Goal: Entertainment & Leisure: Consume media (video, audio)

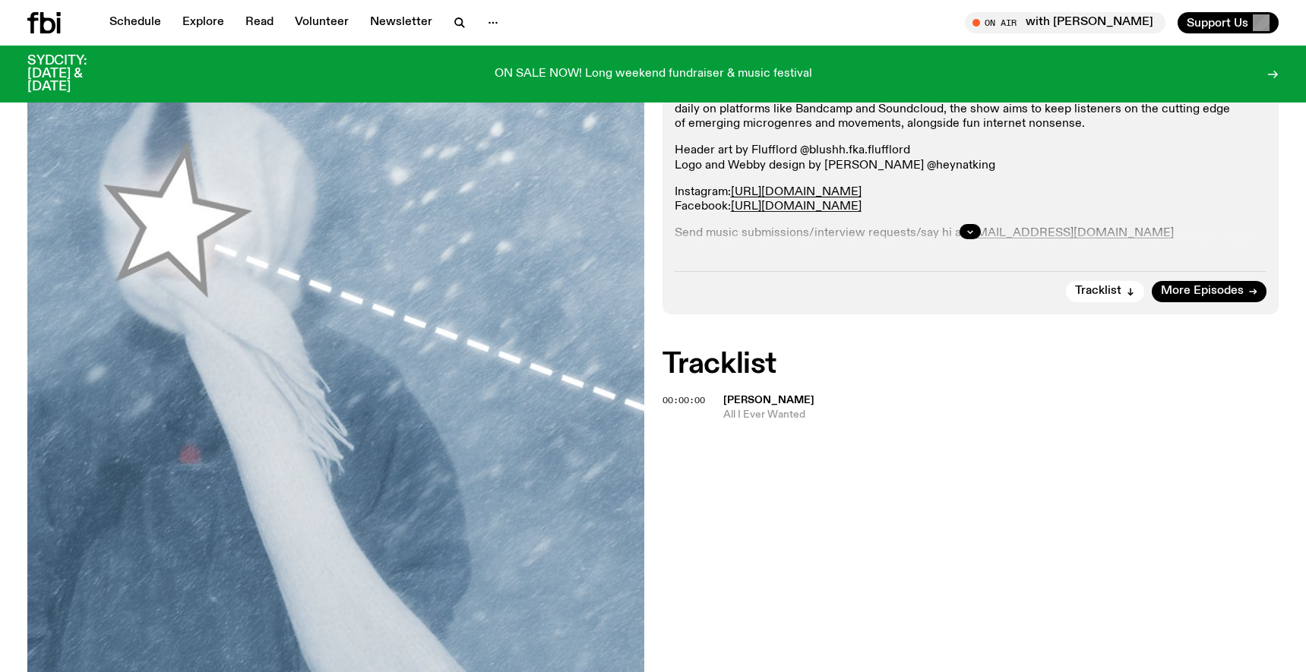
scroll to position [337, 0]
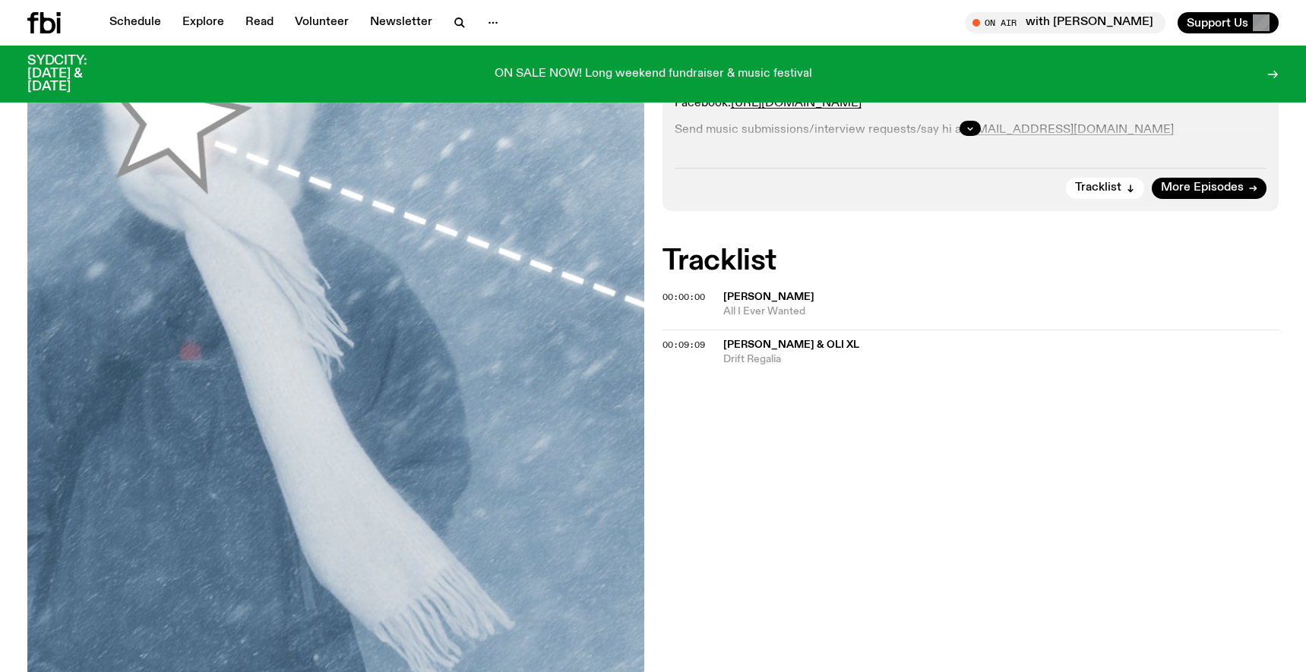
scroll to position [443, 0]
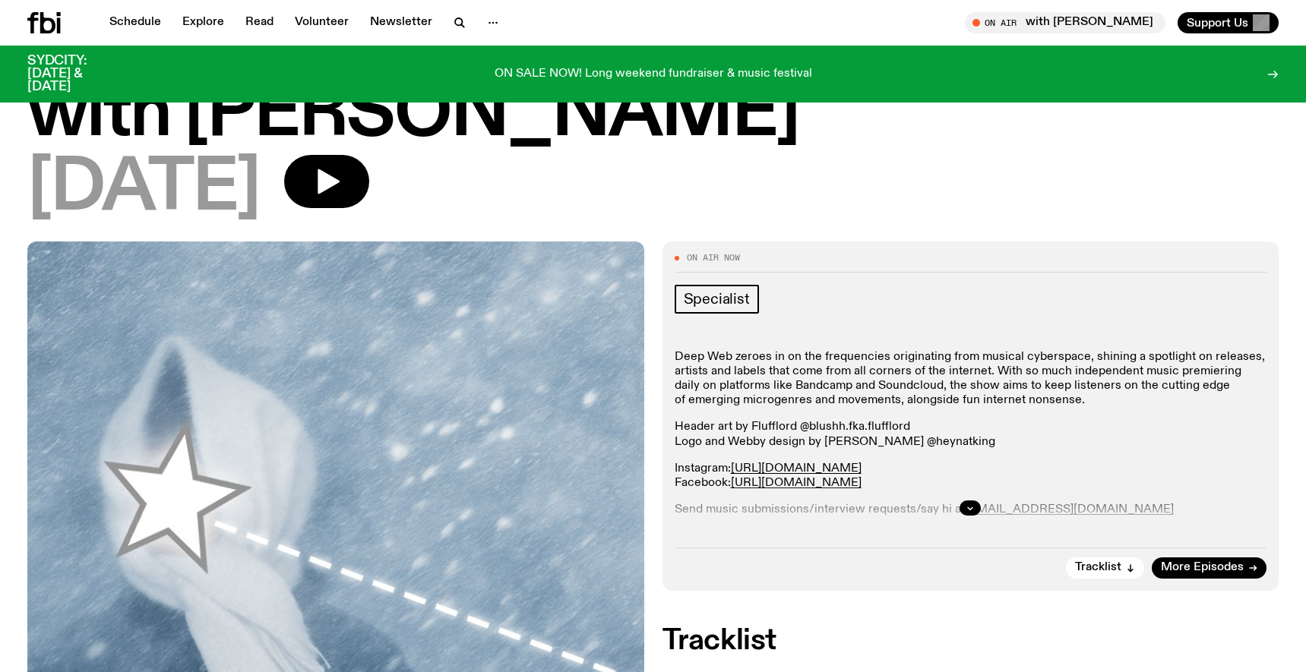
scroll to position [53, 0]
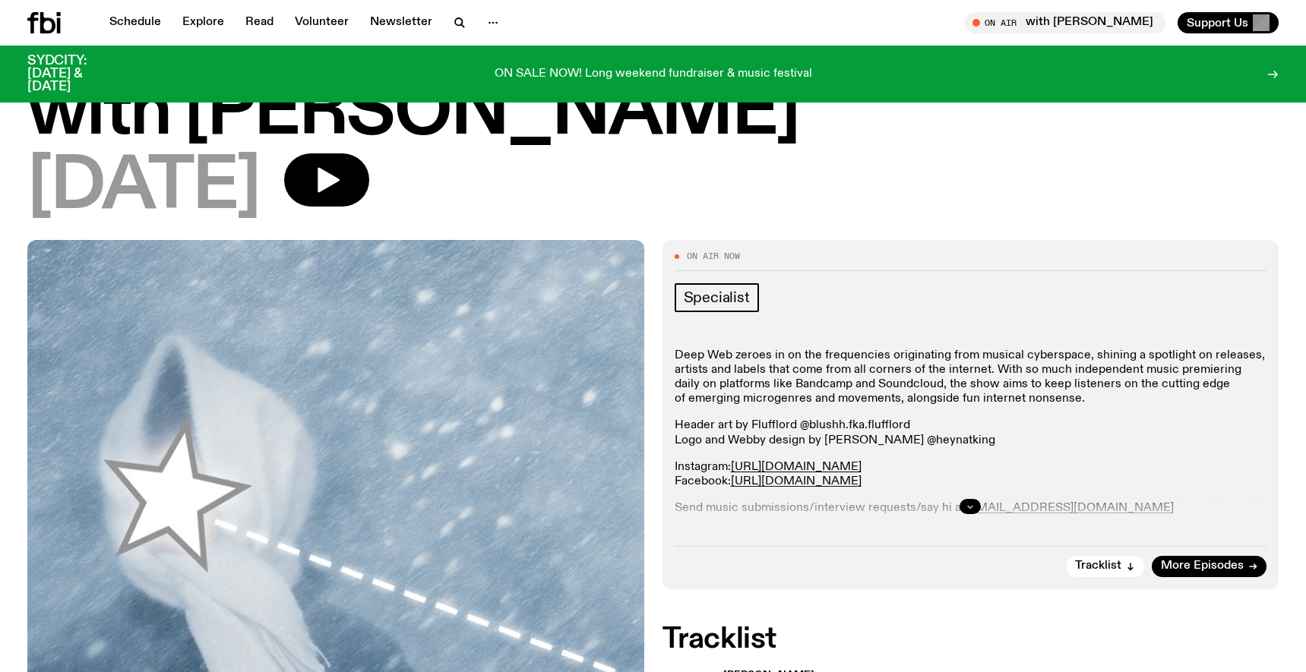
click at [968, 504] on icon "button" at bounding box center [969, 506] width 9 height 9
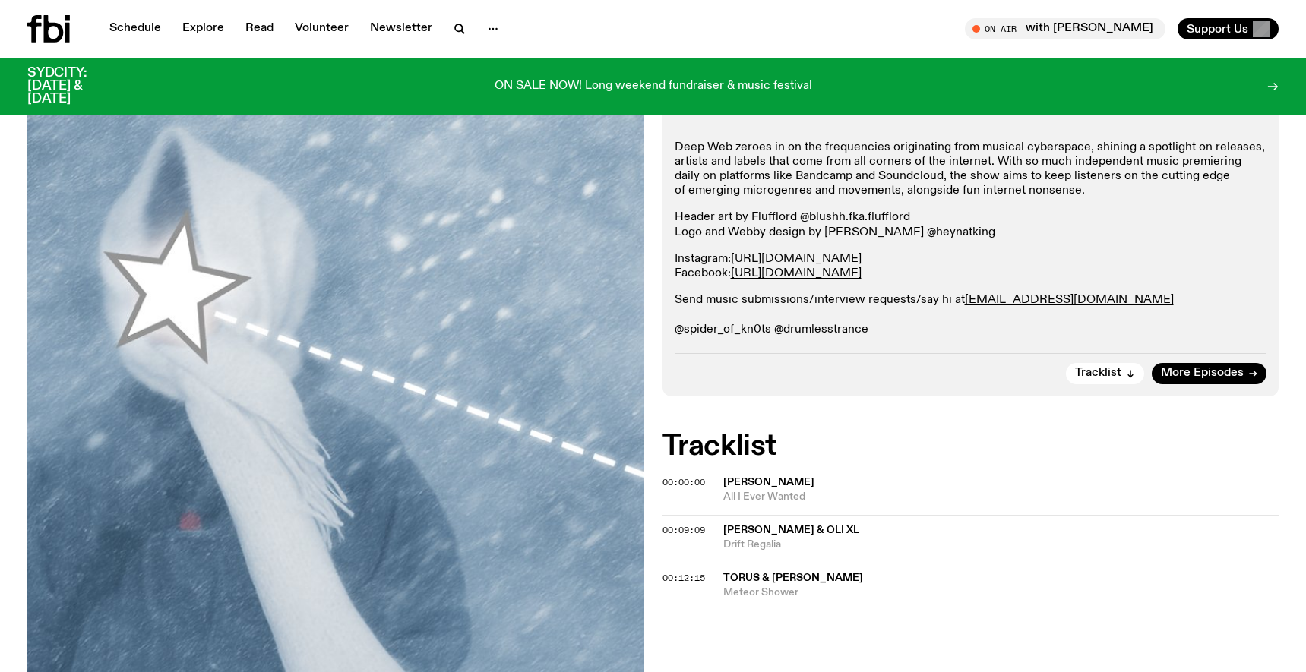
scroll to position [0, 0]
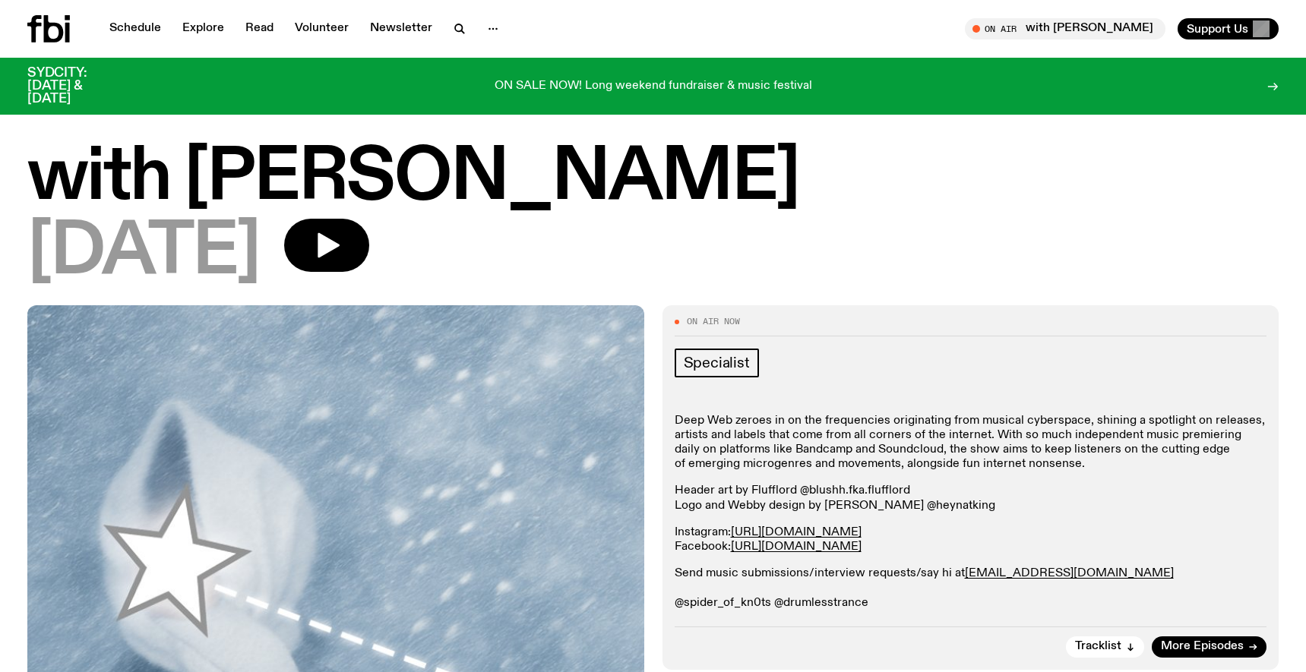
click at [47, 24] on icon at bounding box center [54, 28] width 20 height 27
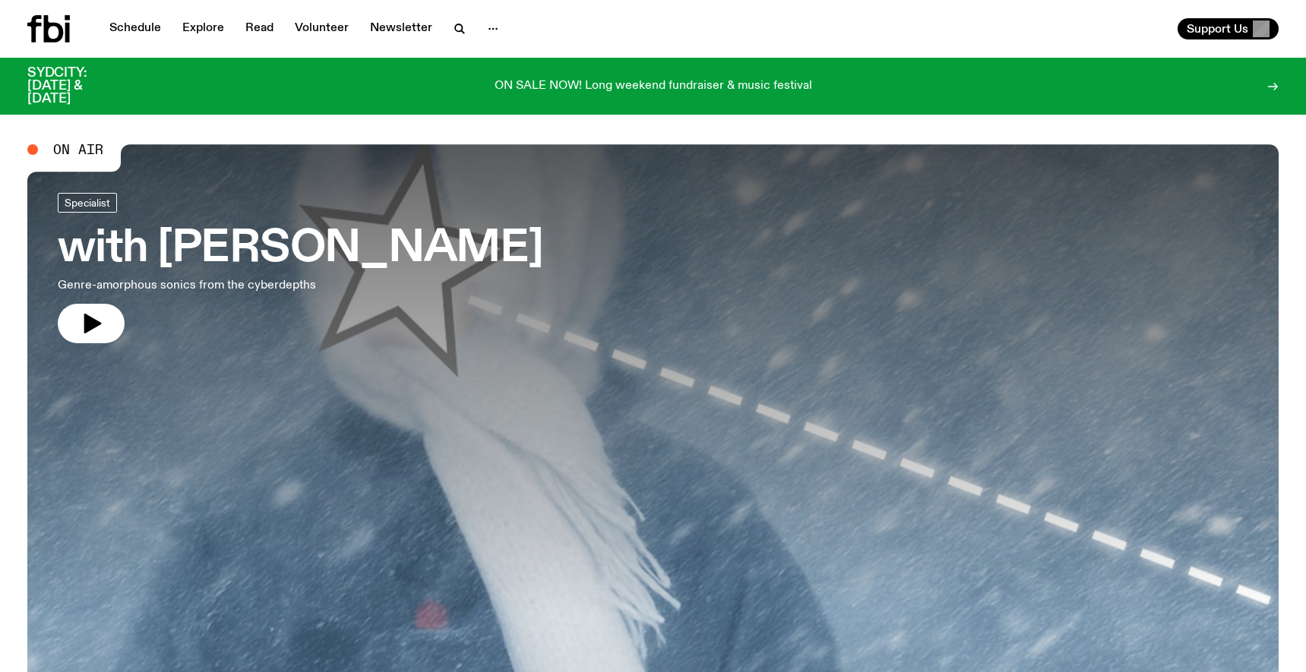
click at [262, 242] on h3 "with Chuyi Wang" at bounding box center [300, 249] width 485 height 43
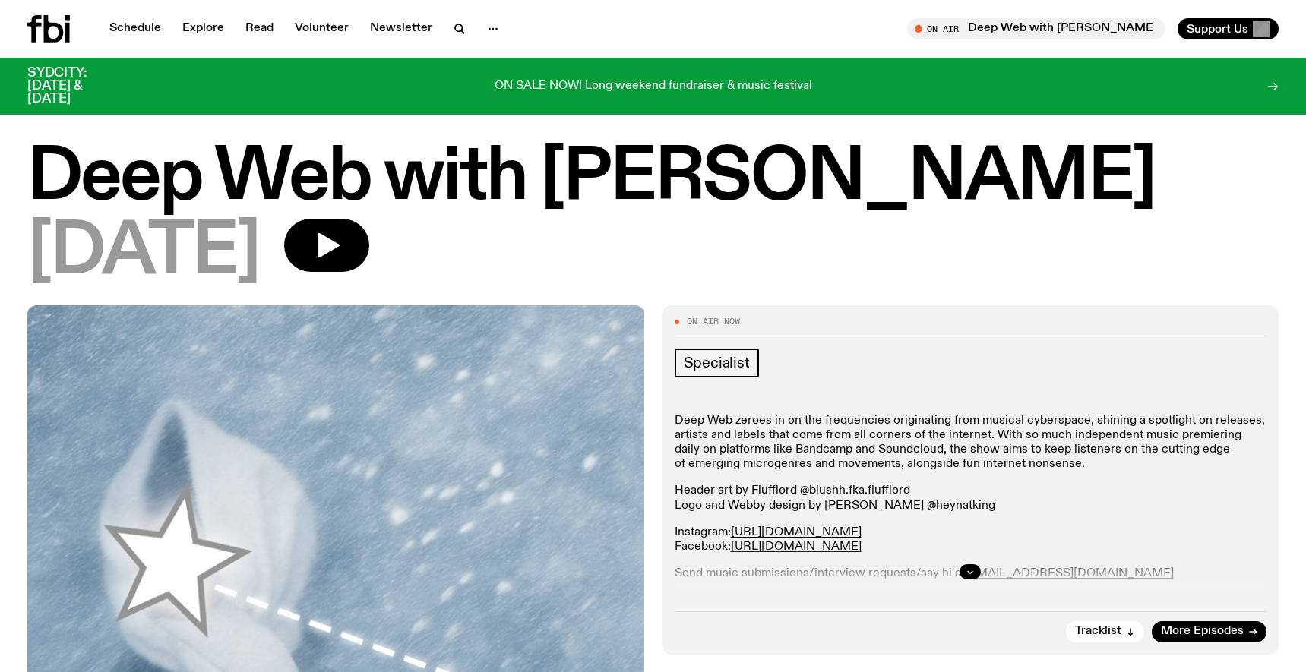
click at [52, 19] on icon at bounding box center [48, 28] width 43 height 27
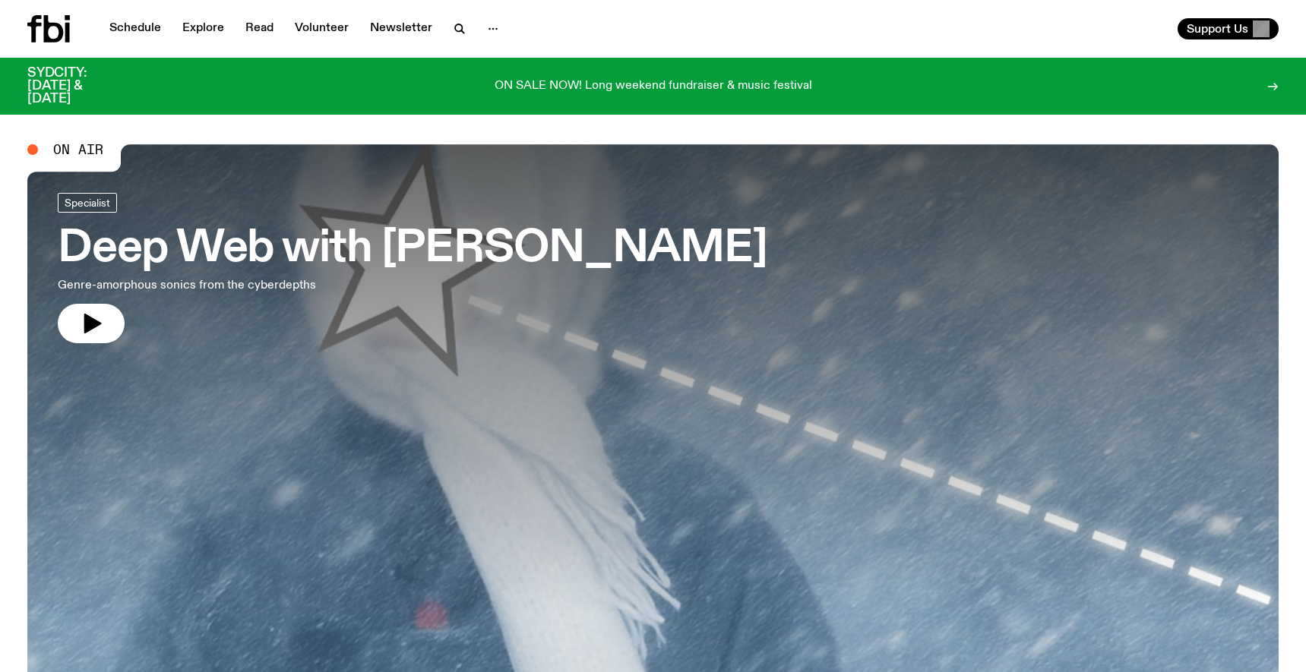
scroll to position [52, 0]
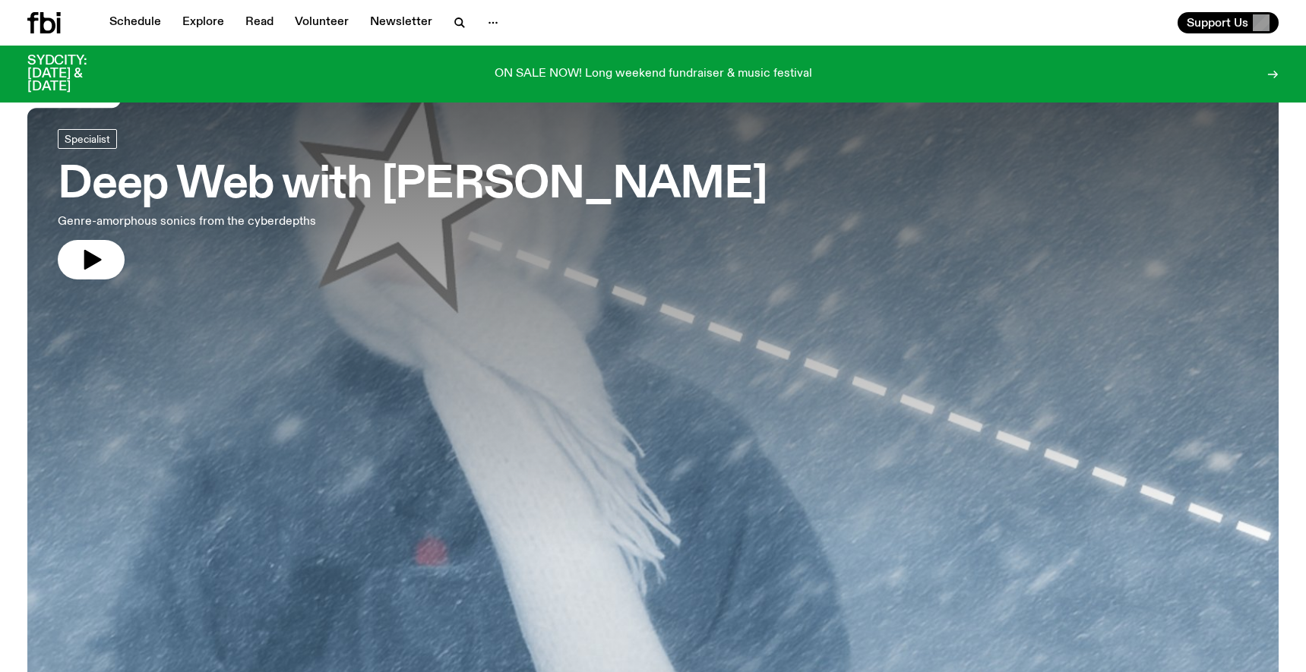
click at [398, 188] on h3 "Deep Web with [PERSON_NAME]" at bounding box center [412, 185] width 709 height 43
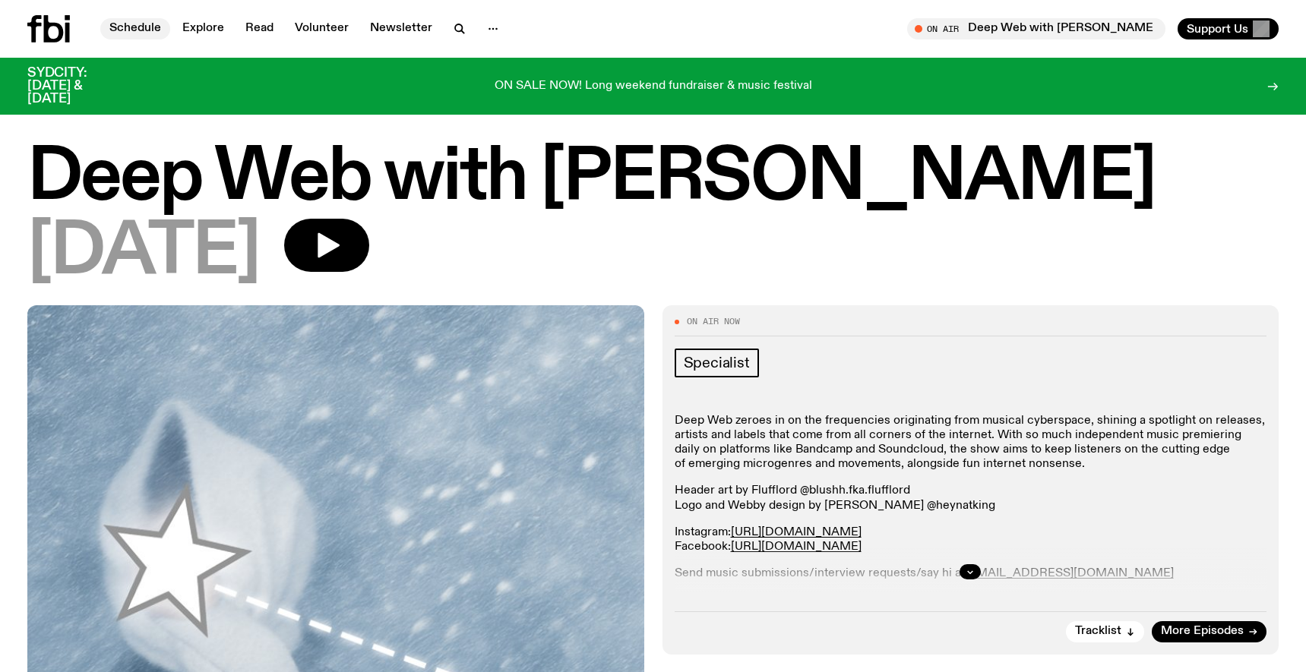
click at [123, 31] on link "Schedule" at bounding box center [135, 28] width 70 height 21
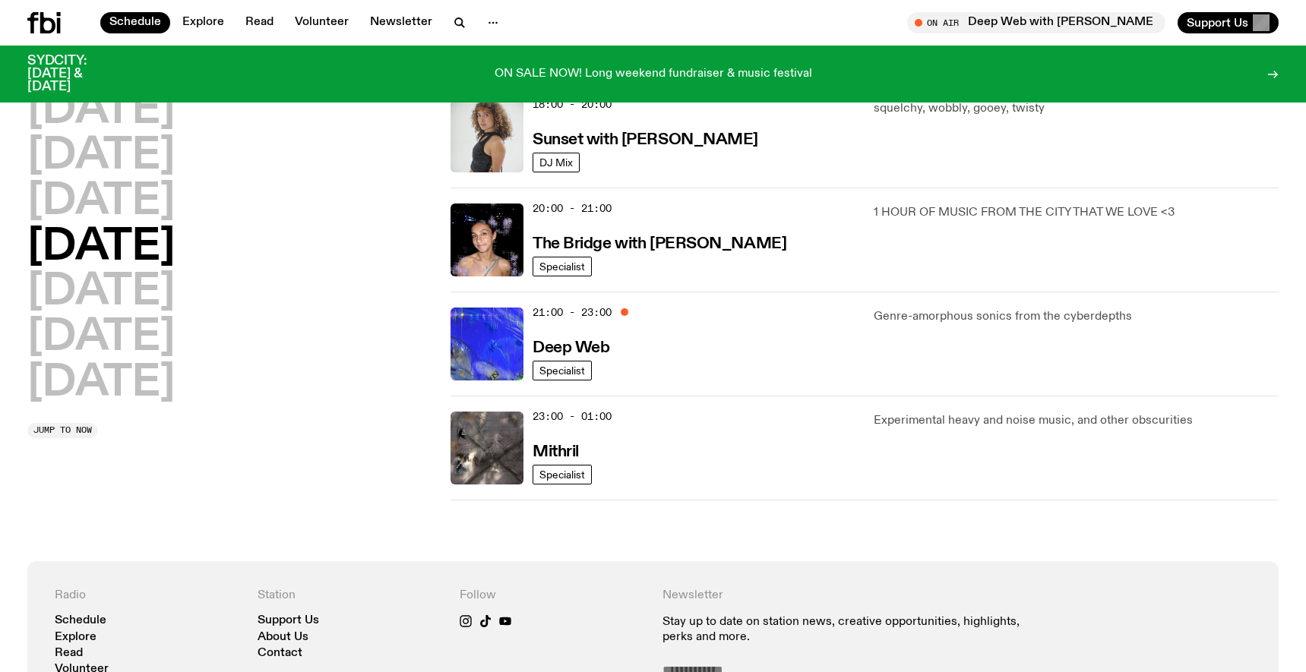
scroll to position [544, 0]
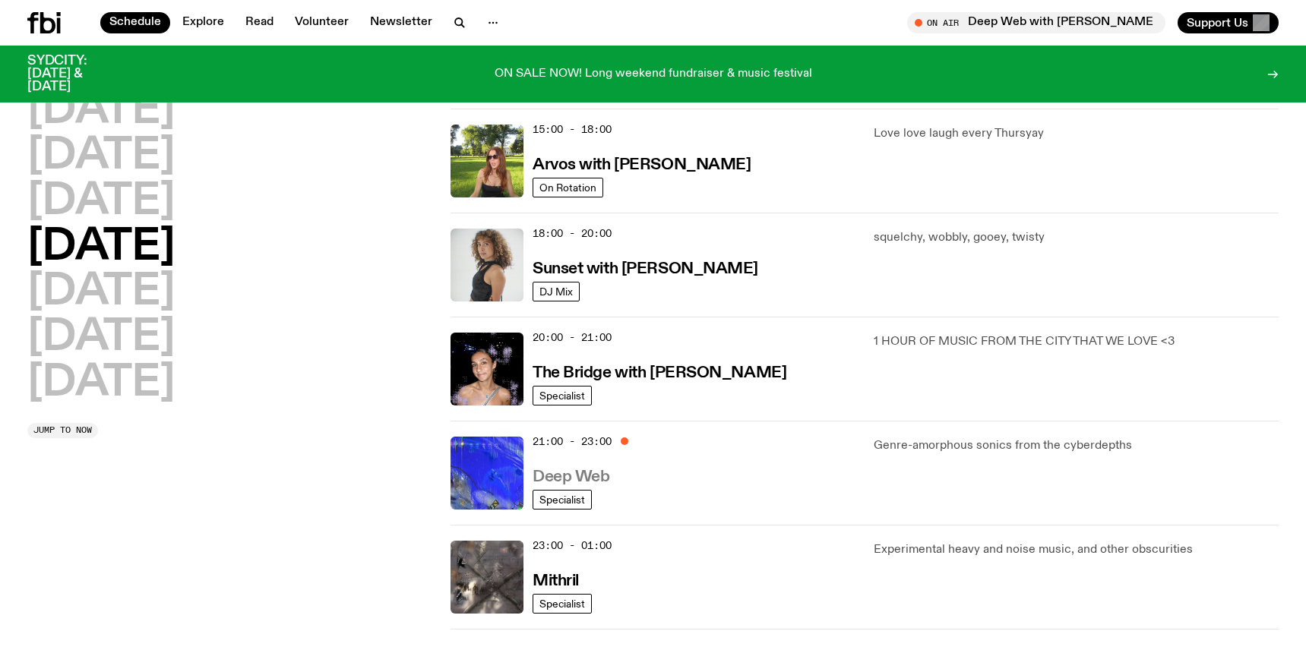
click at [583, 474] on h3 "Deep Web" at bounding box center [570, 477] width 77 height 16
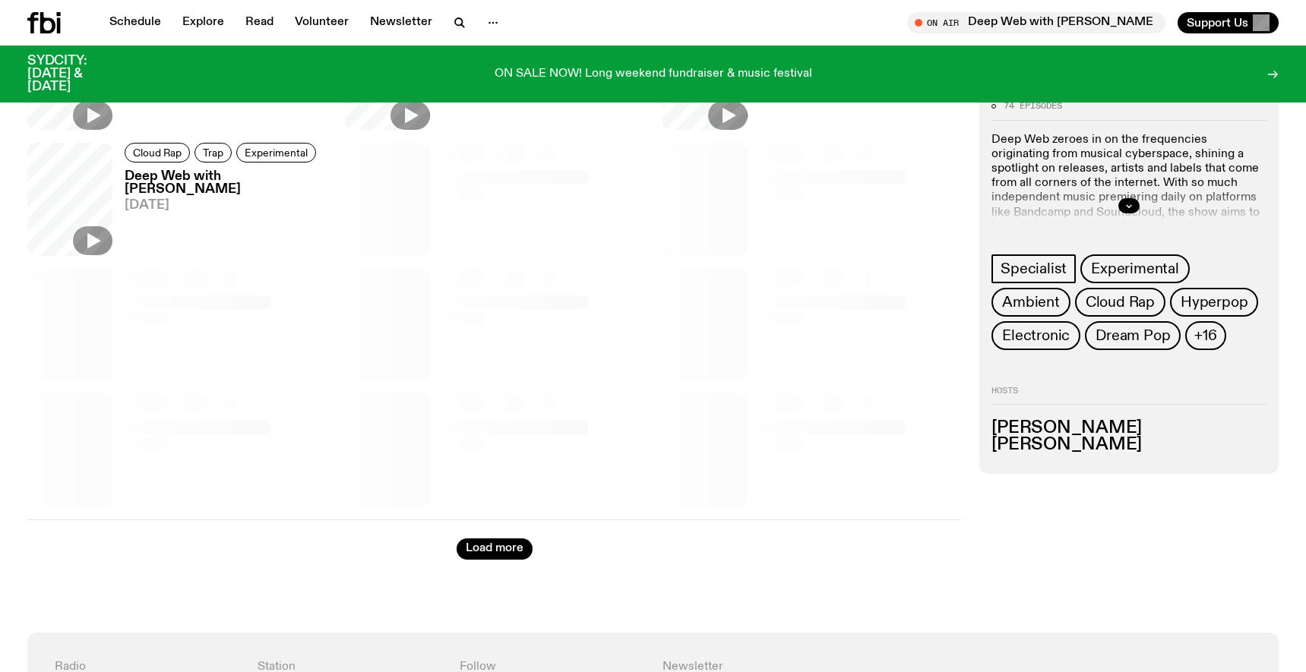
scroll to position [741, 0]
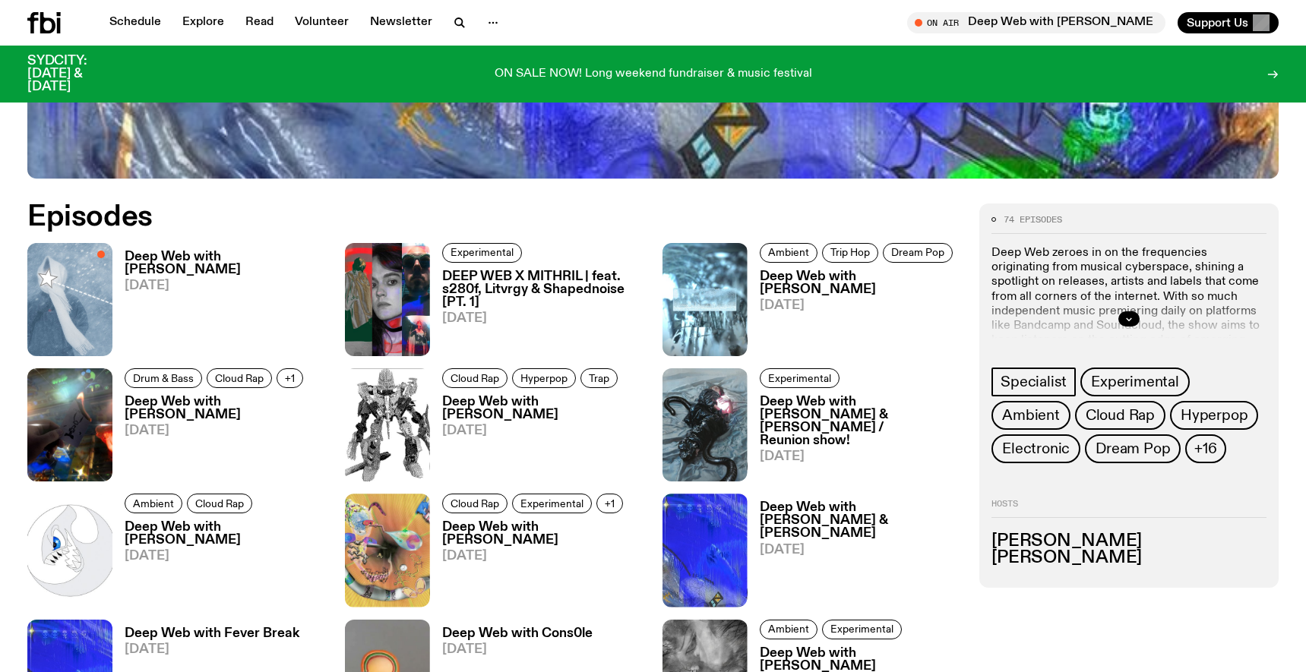
click at [177, 260] on h3 "Deep Web with [PERSON_NAME]" at bounding box center [226, 264] width 202 height 26
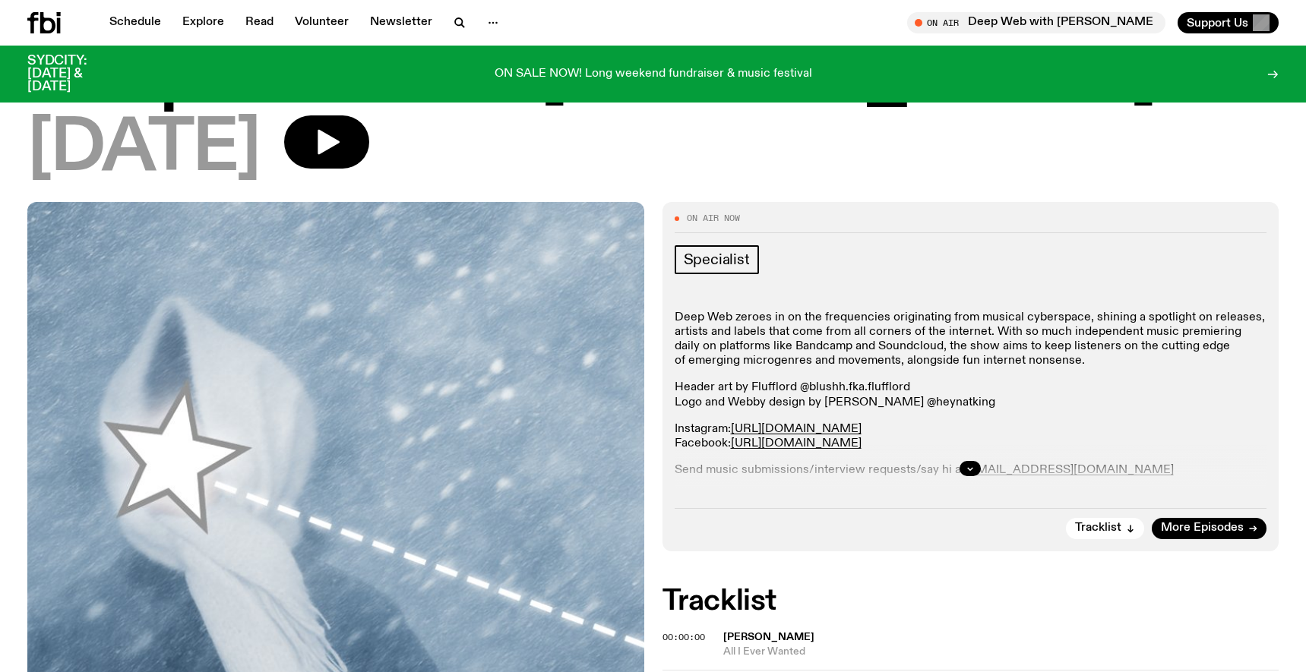
scroll to position [99, 0]
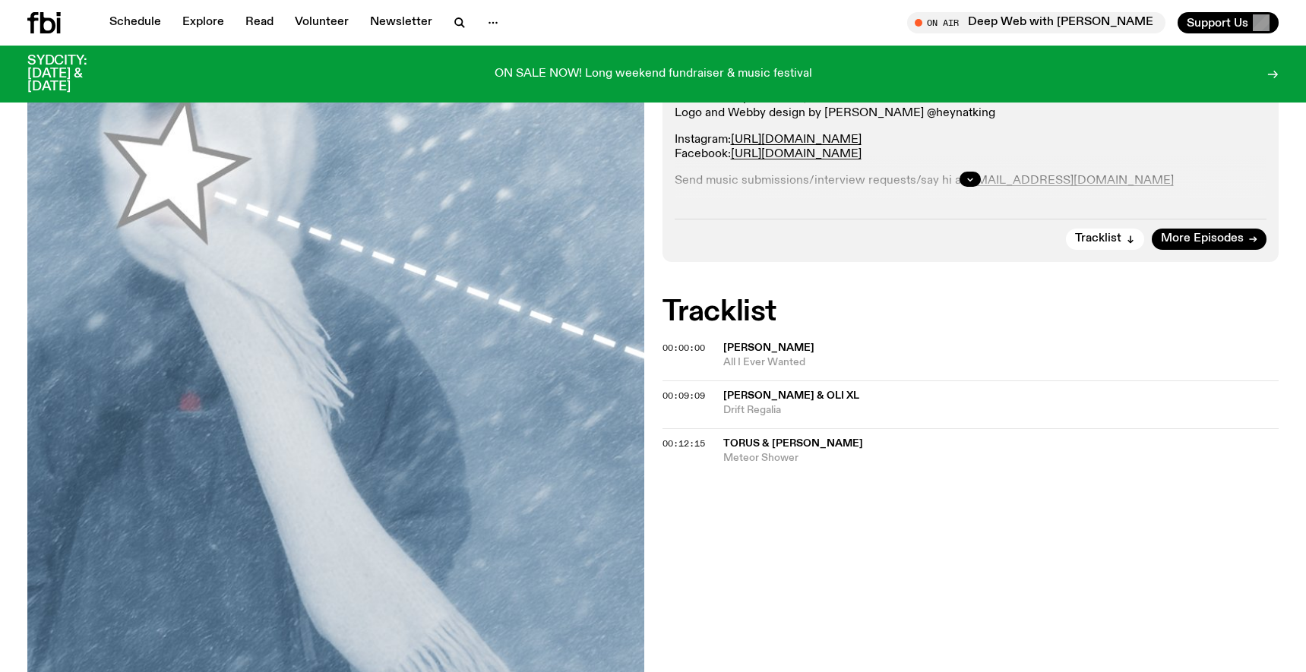
scroll to position [394, 0]
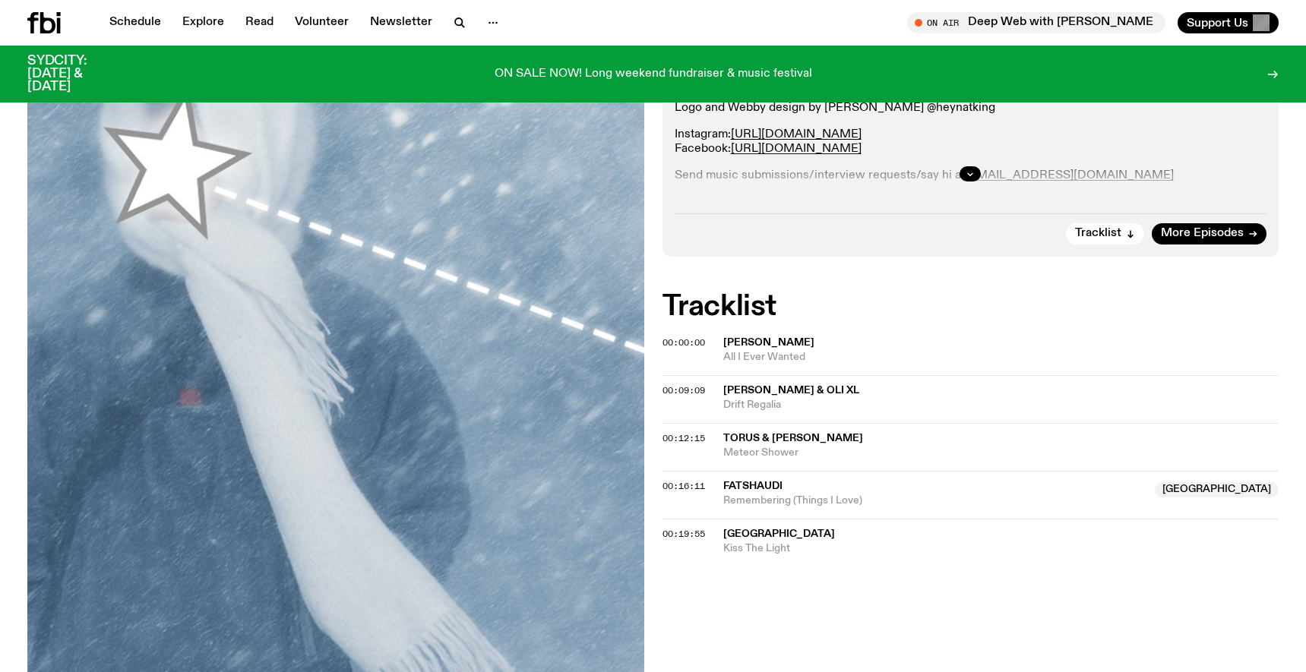
scroll to position [390, 0]
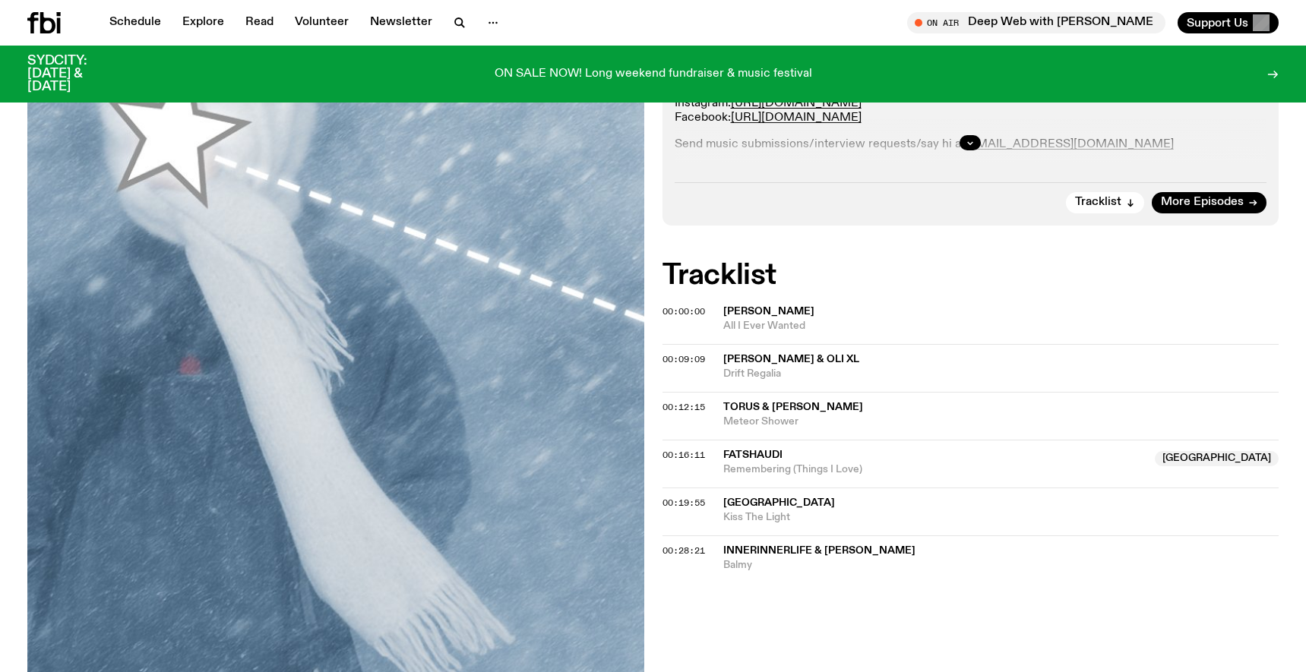
scroll to position [414, 0]
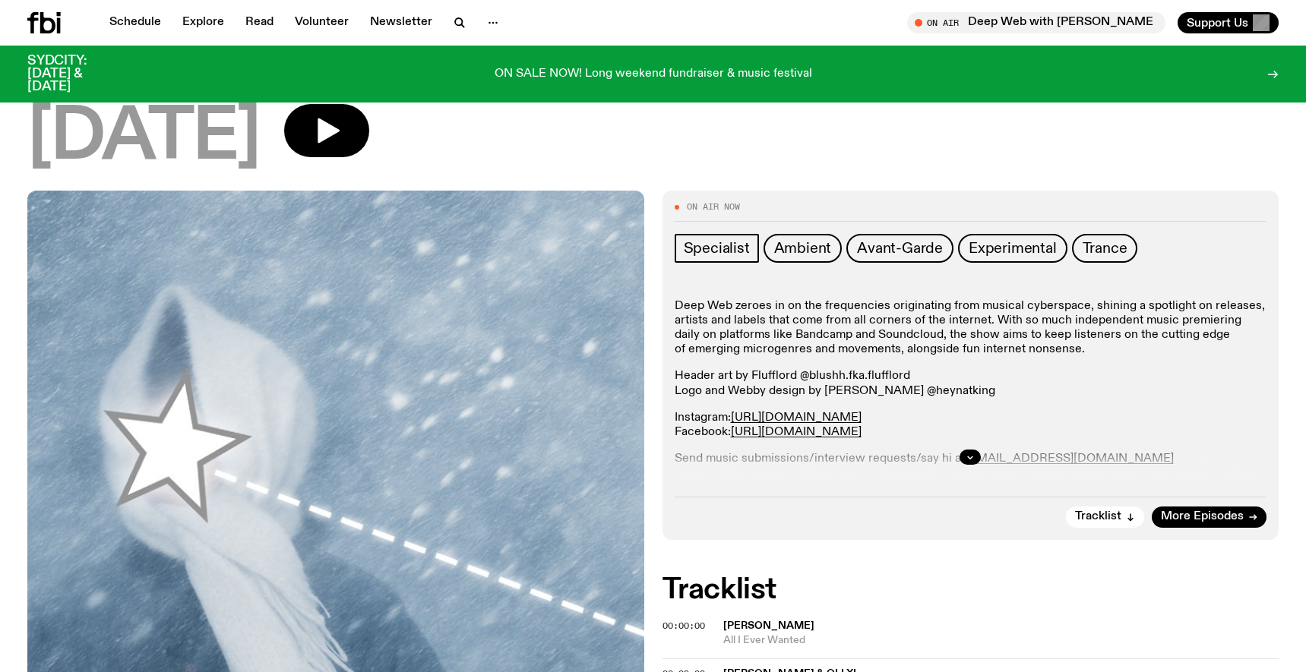
scroll to position [103, 0]
click at [970, 455] on icon "button" at bounding box center [969, 456] width 9 height 9
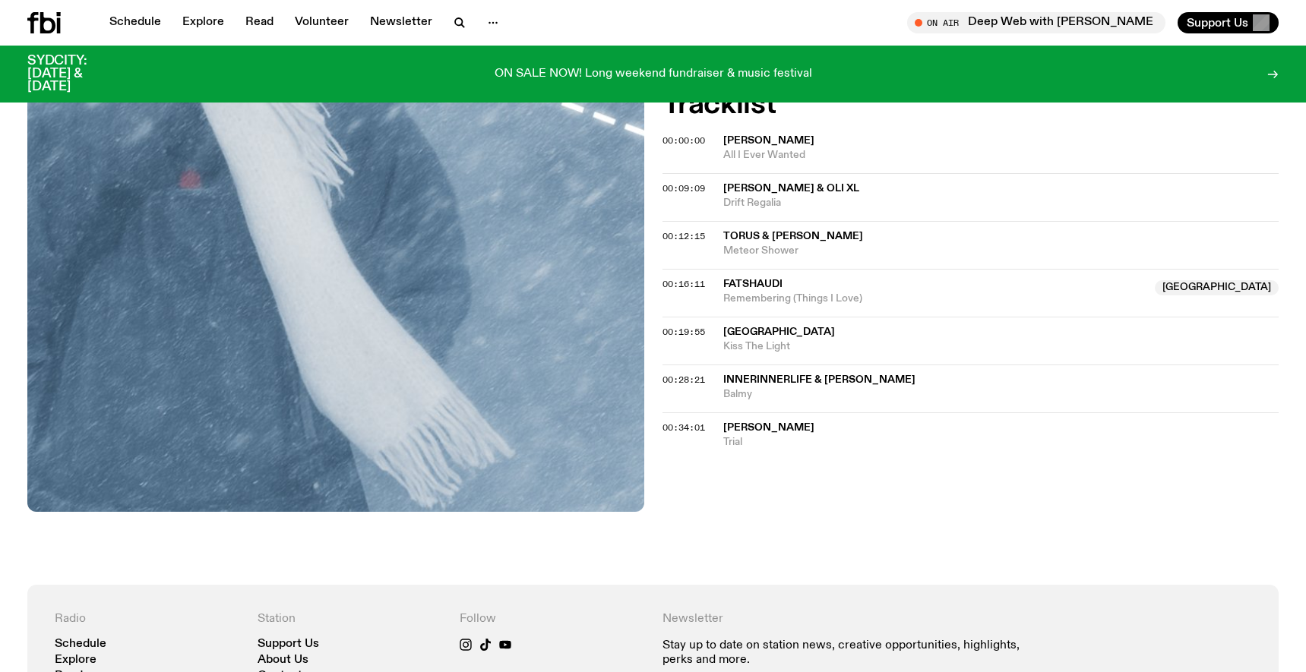
scroll to position [568, 0]
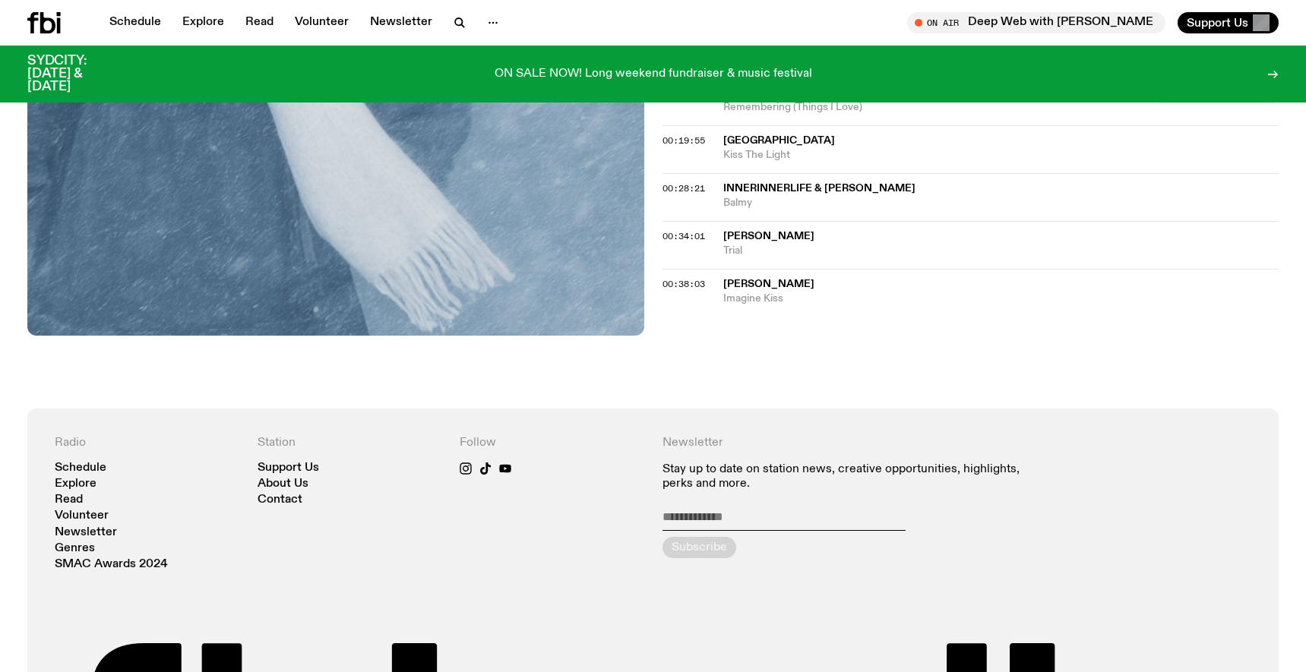
scroll to position [851, 0]
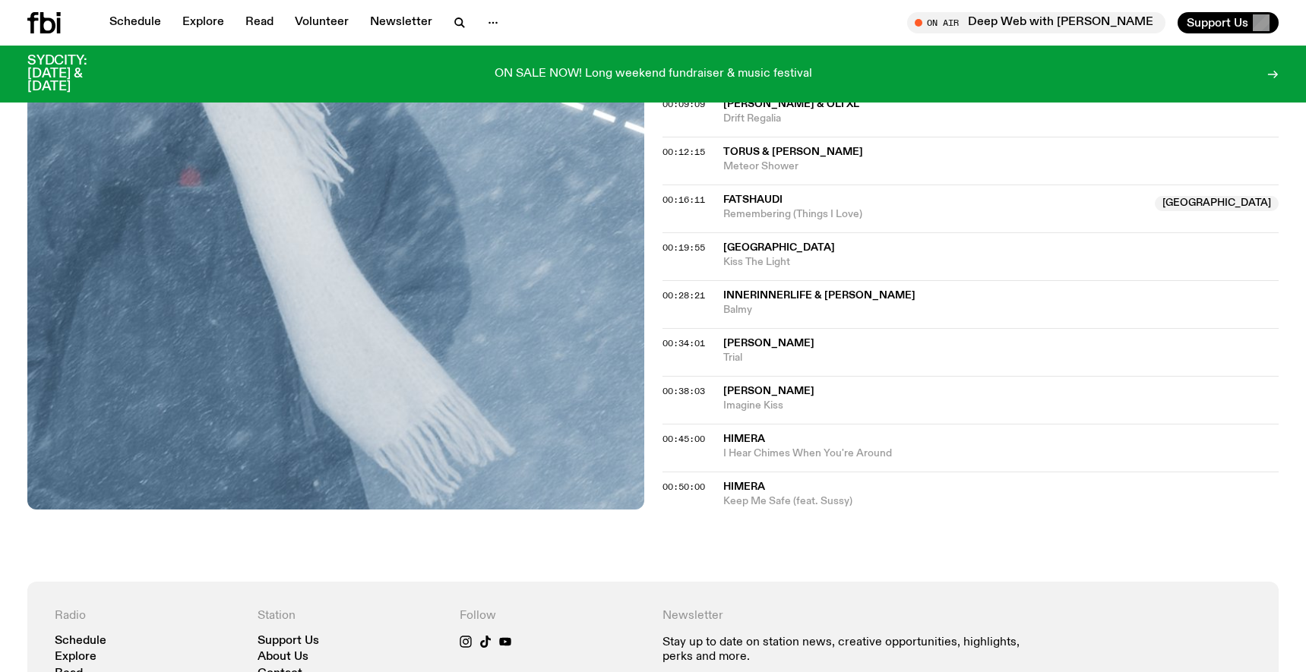
scroll to position [668, 0]
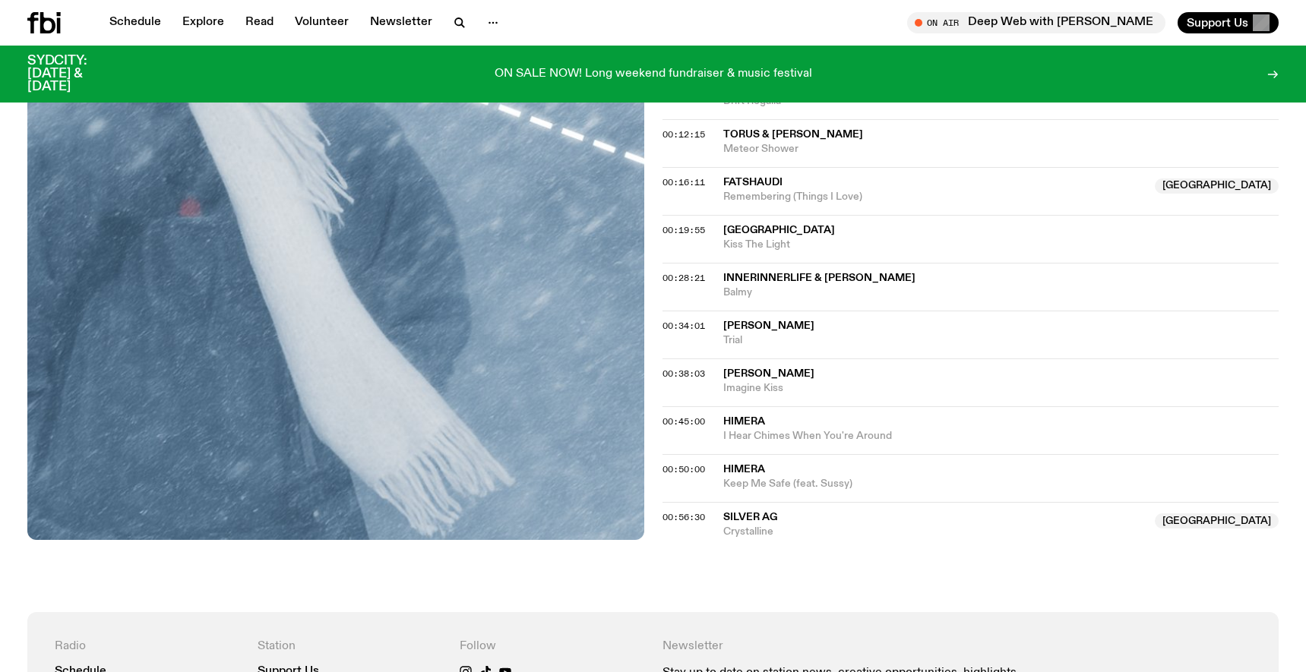
scroll to position [711, 0]
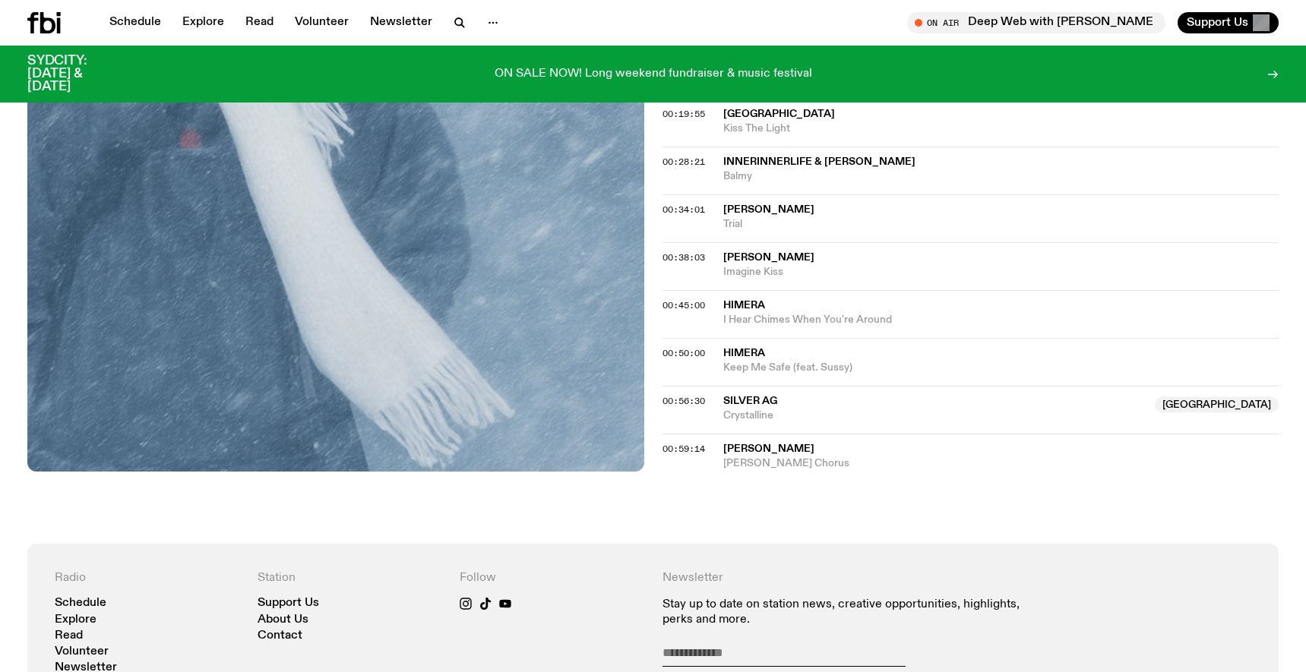
scroll to position [812, 0]
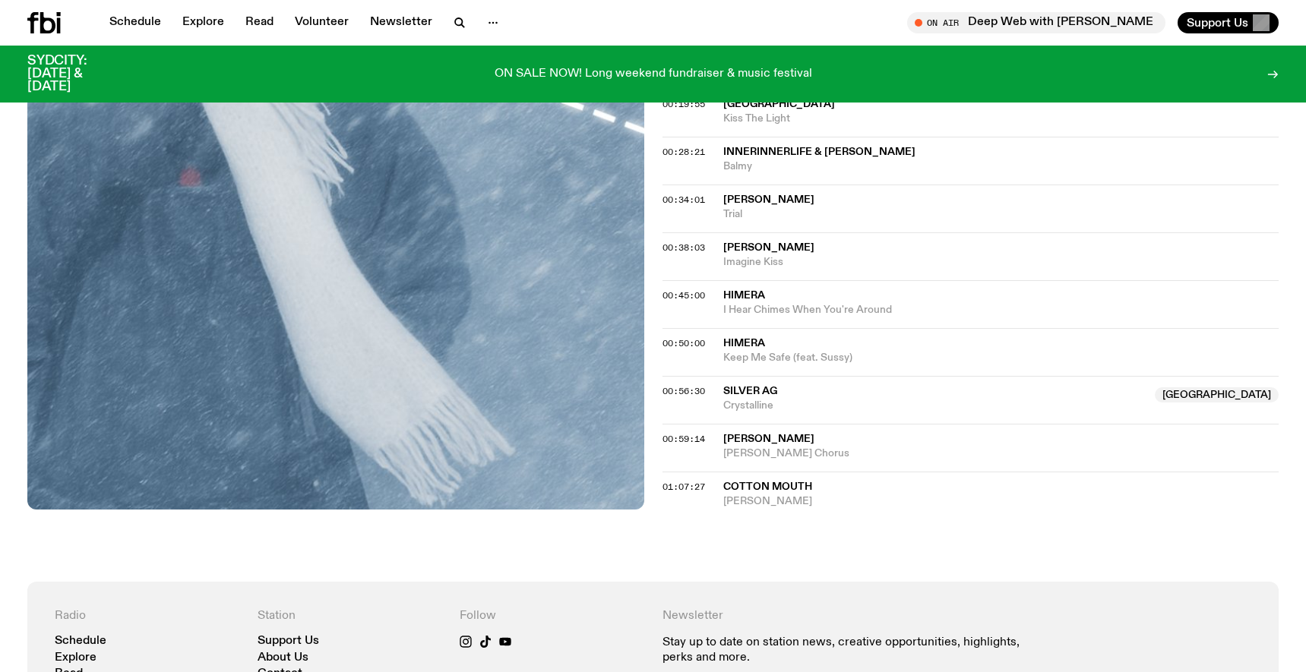
scroll to position [830, 0]
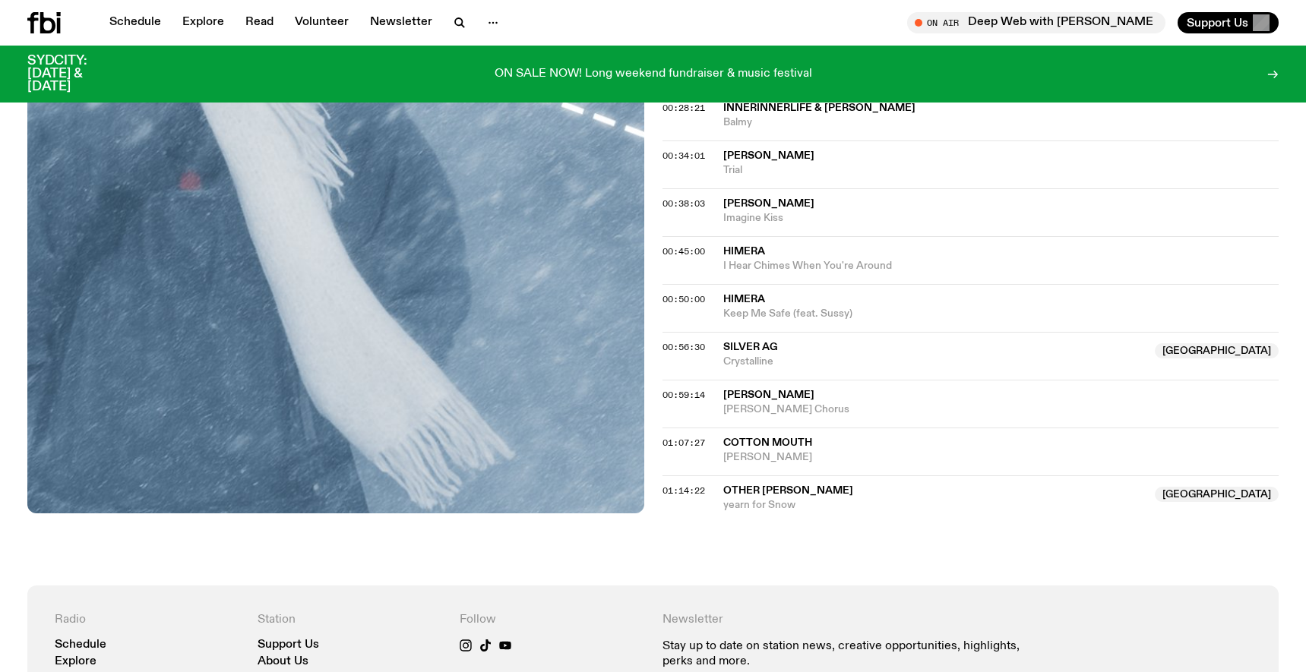
scroll to position [893, 0]
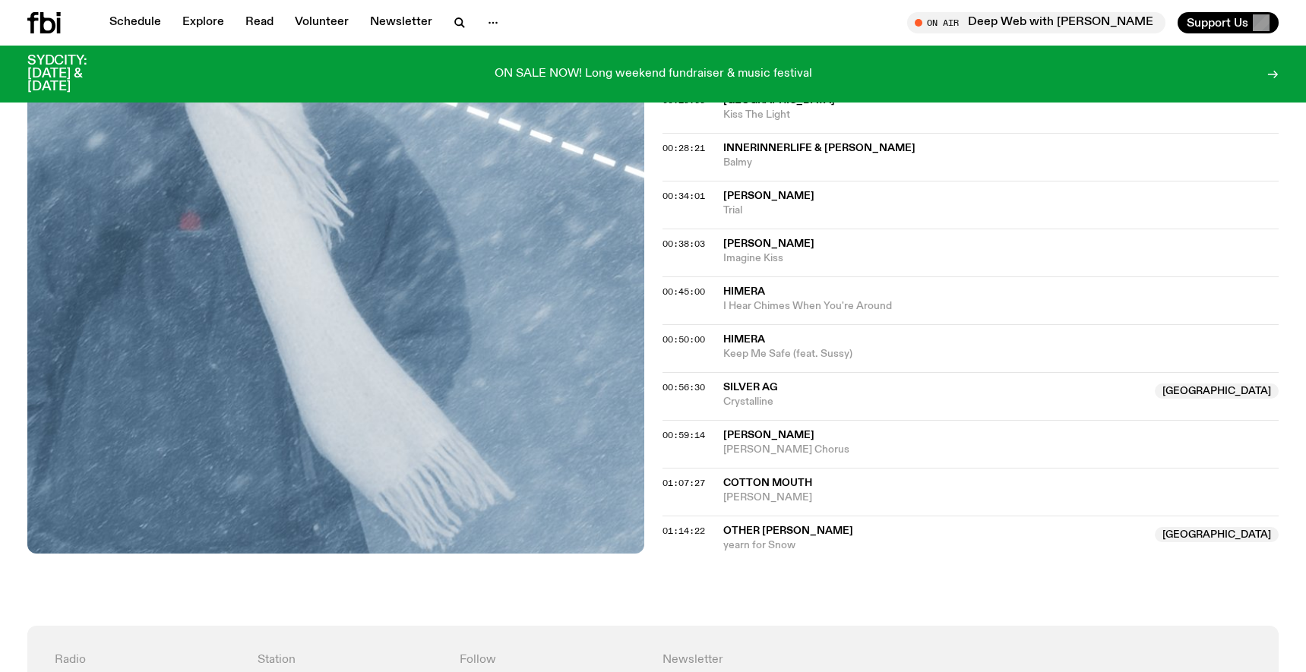
scroll to position [803, 0]
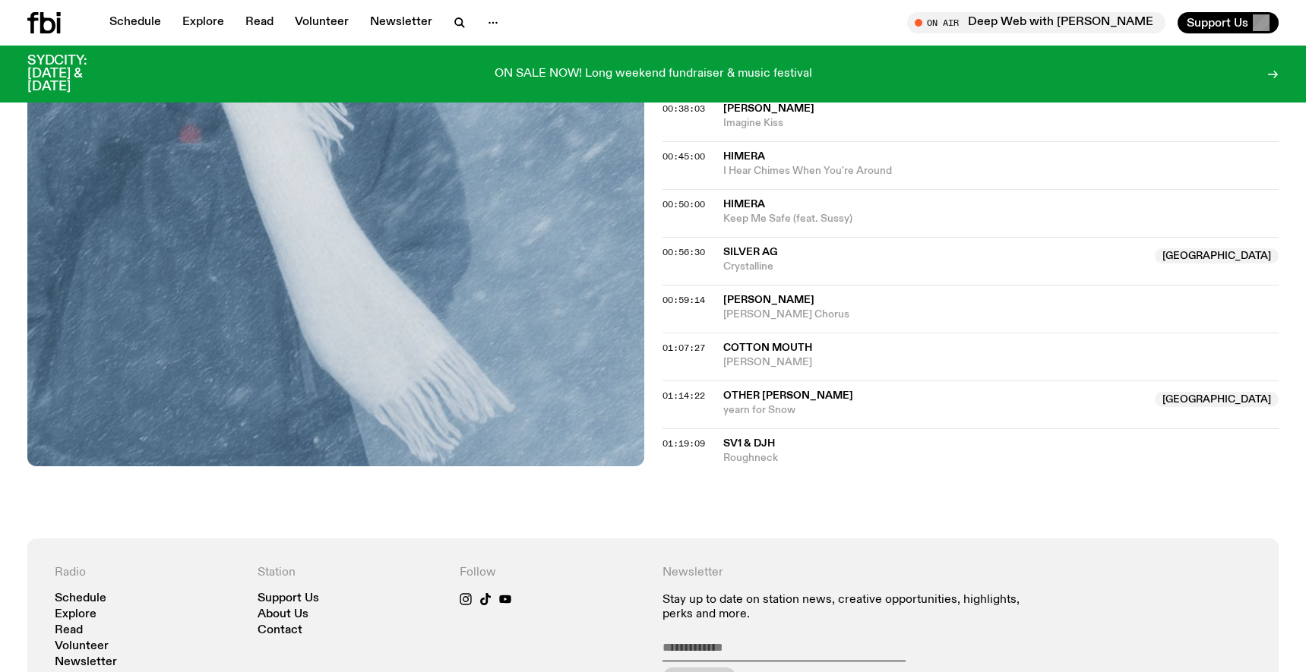
scroll to position [934, 0]
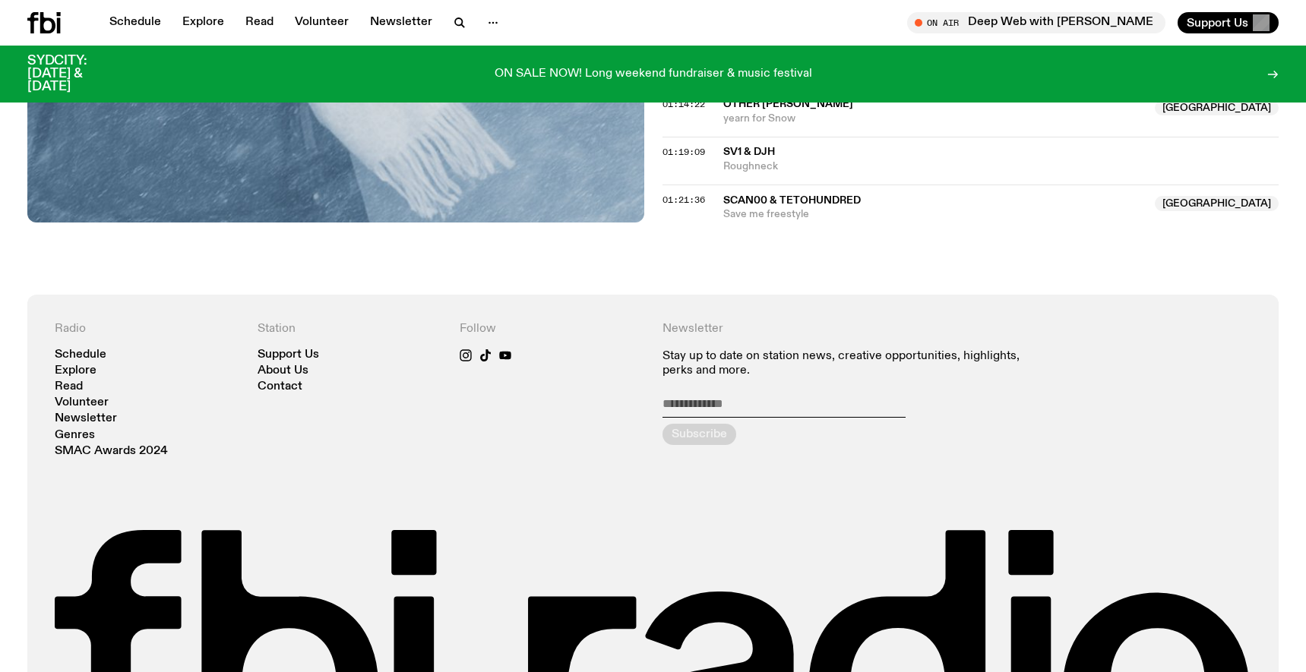
scroll to position [1239, 0]
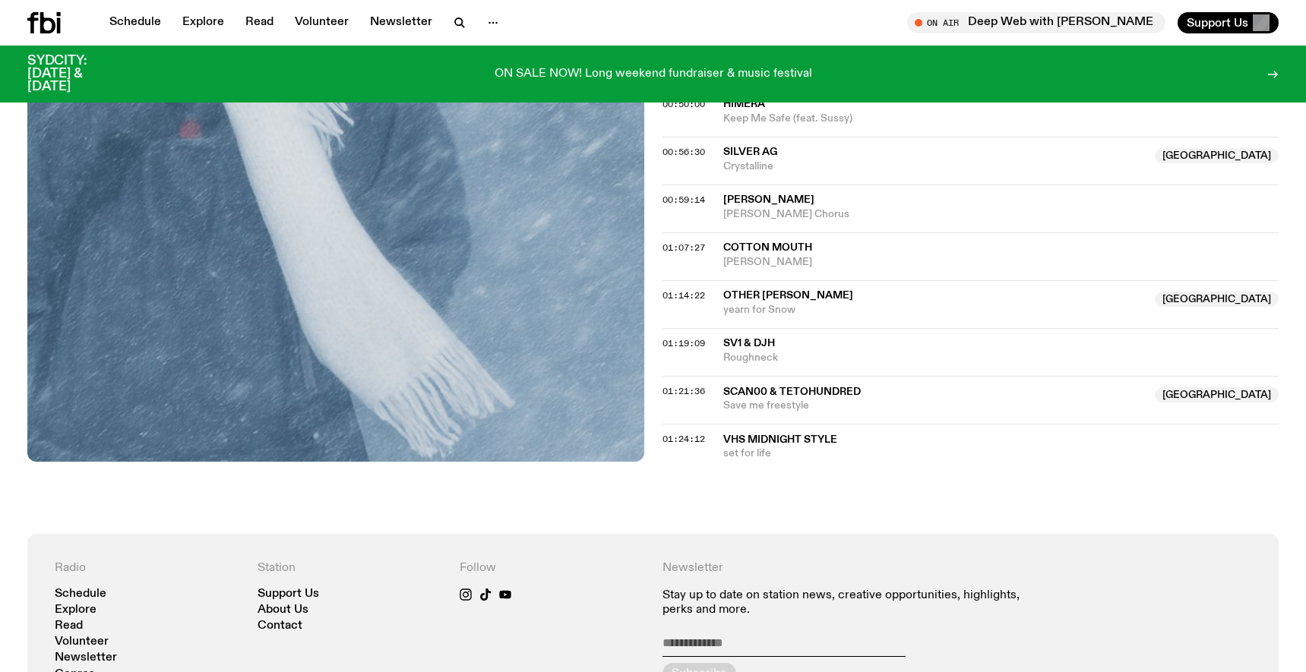
scroll to position [1052, 0]
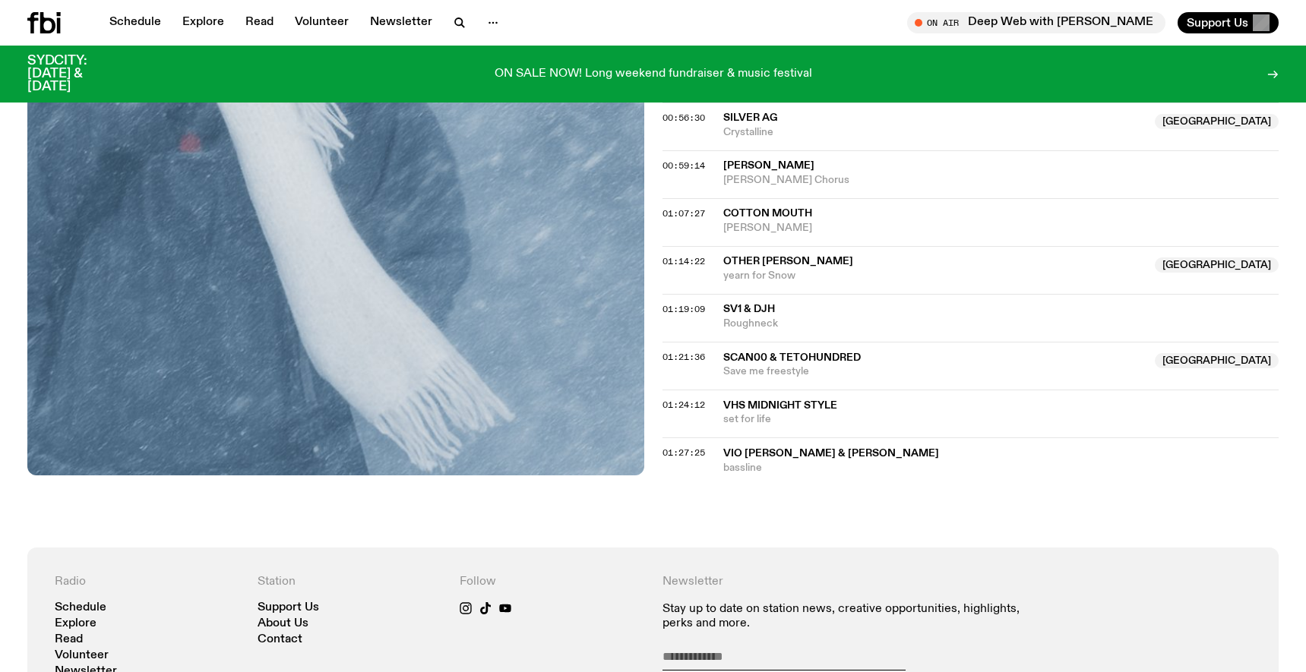
scroll to position [1091, 0]
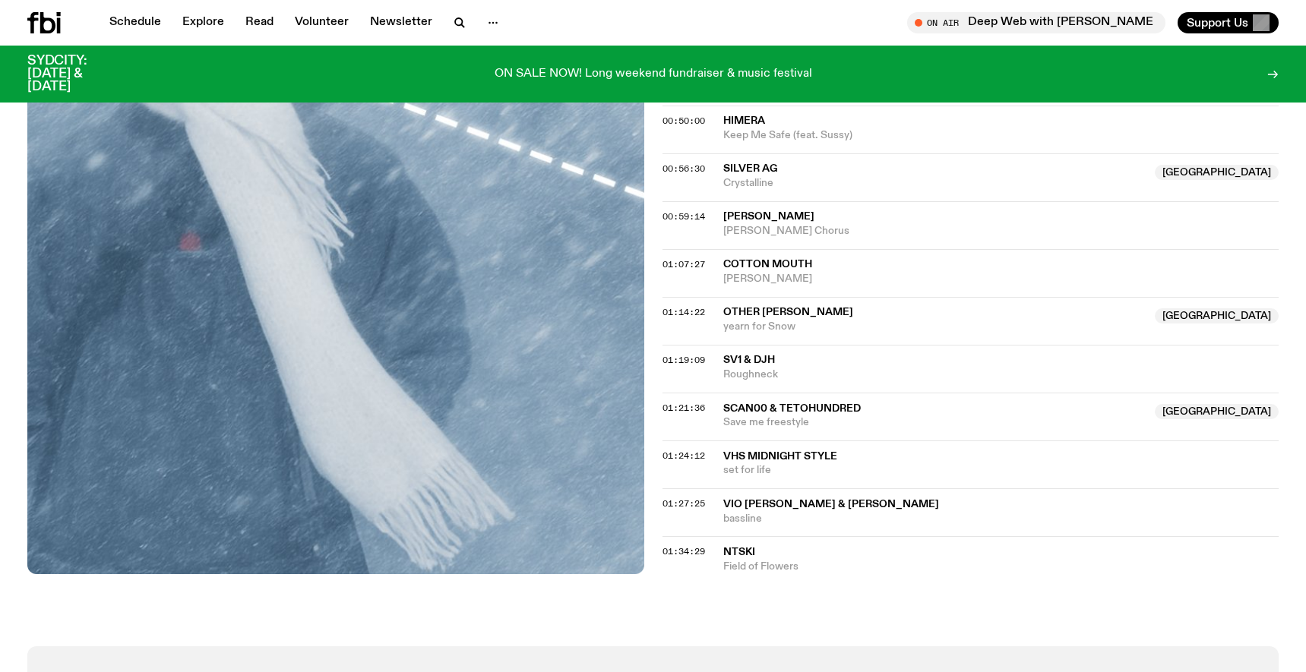
scroll to position [1040, 0]
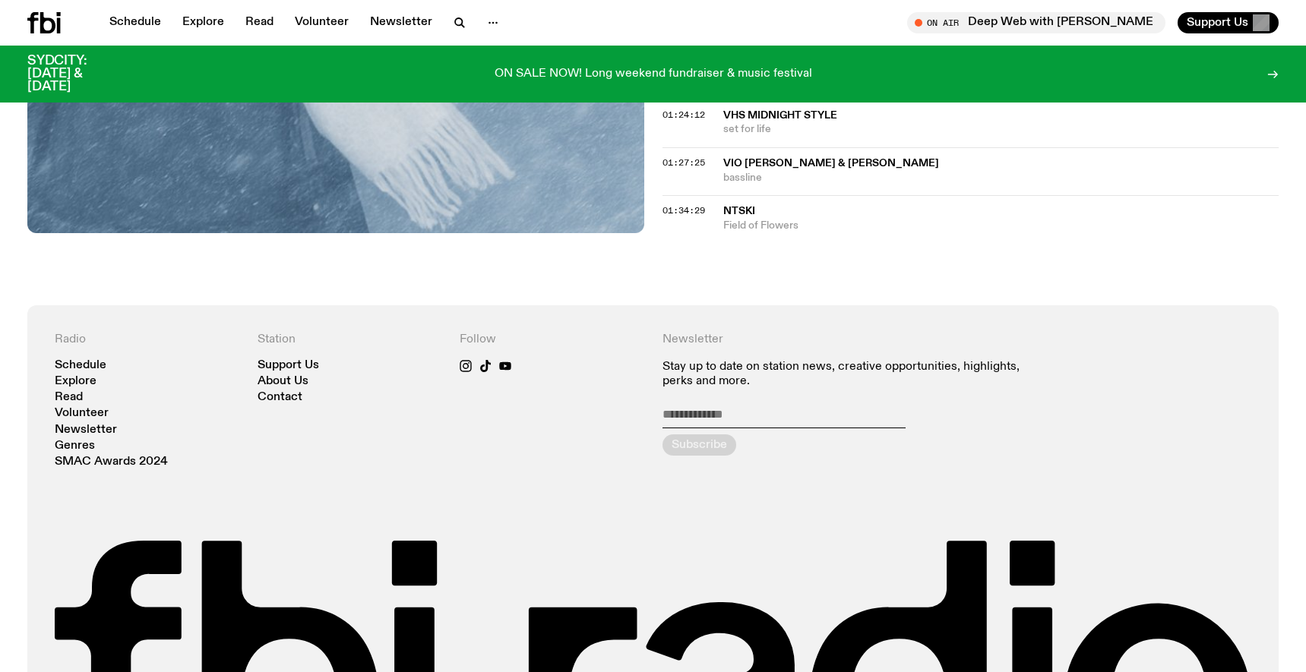
scroll to position [1374, 0]
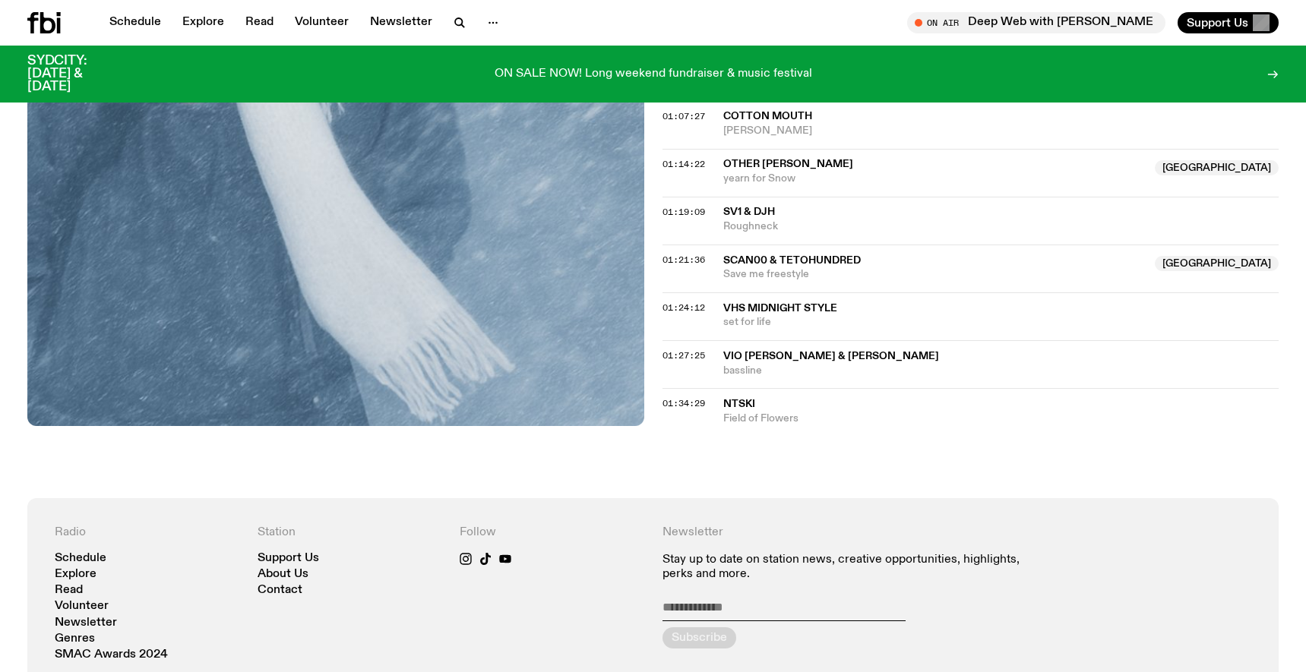
scroll to position [1171, 0]
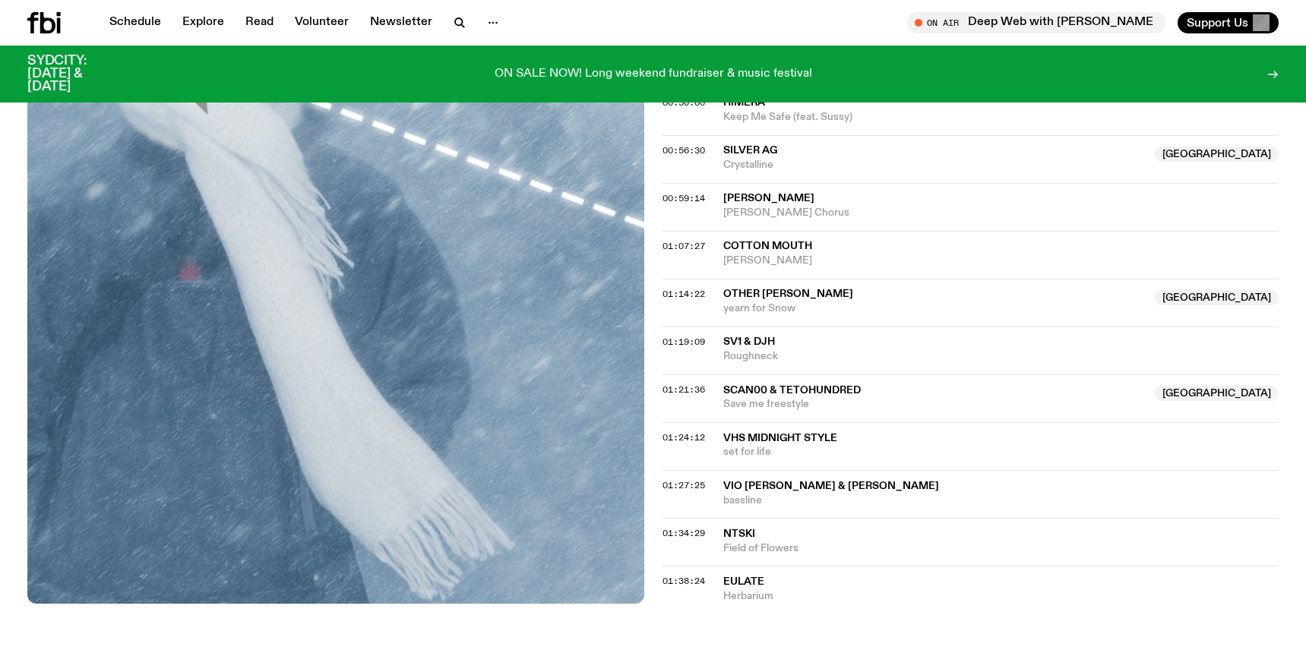
scroll to position [1117, 0]
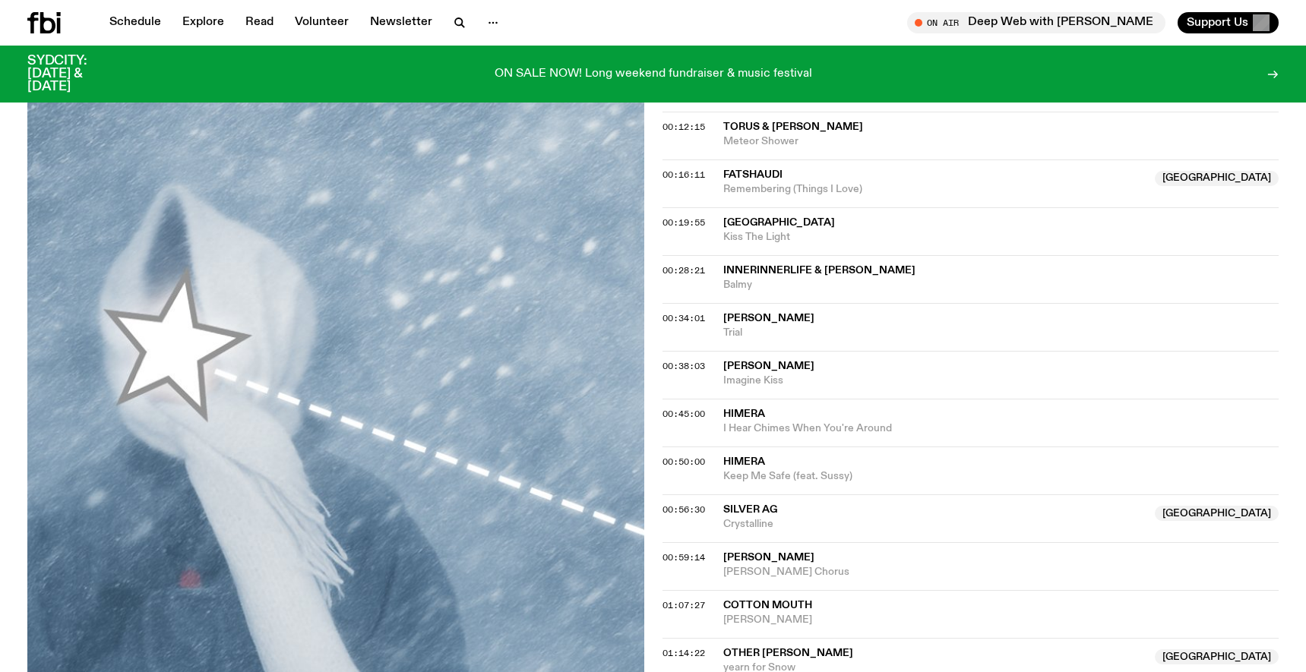
scroll to position [1238, 0]
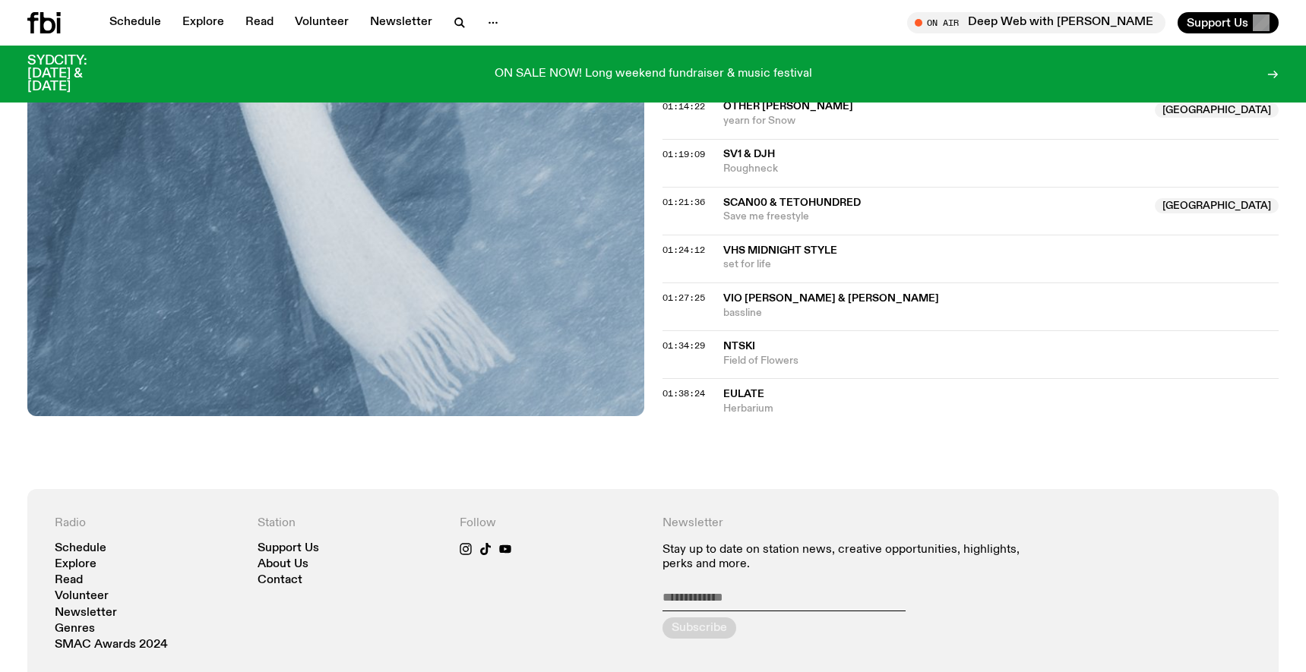
scroll to position [1245, 0]
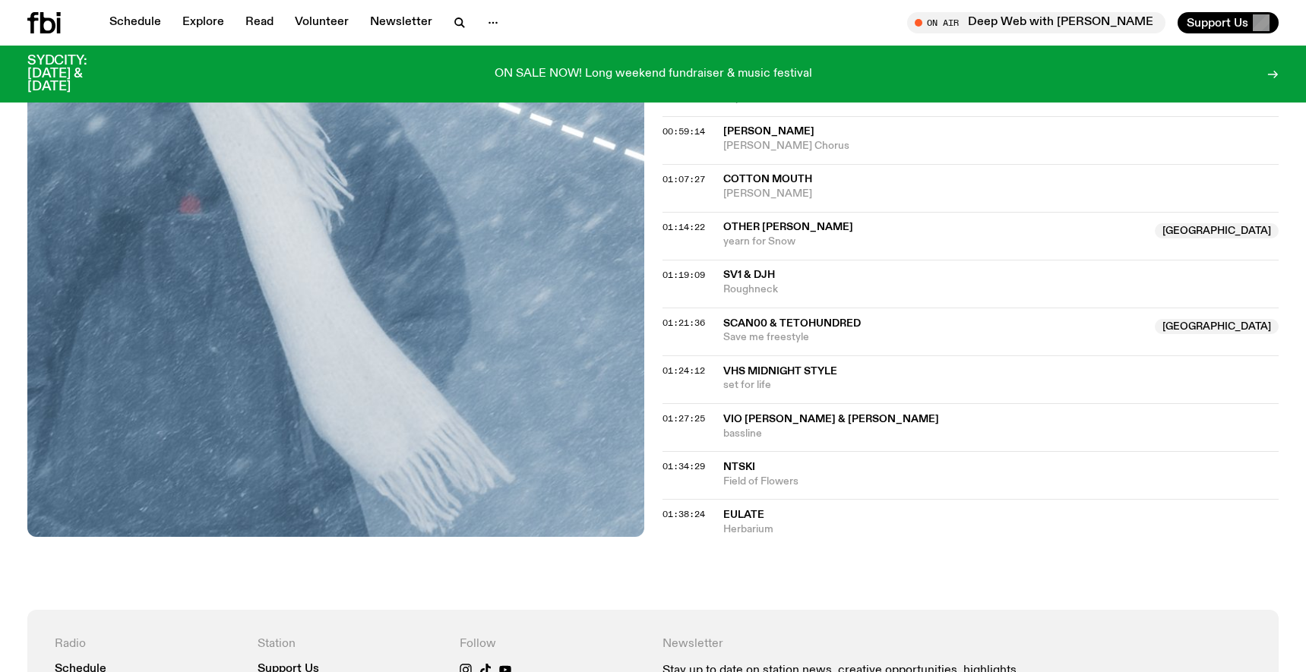
scroll to position [1123, 0]
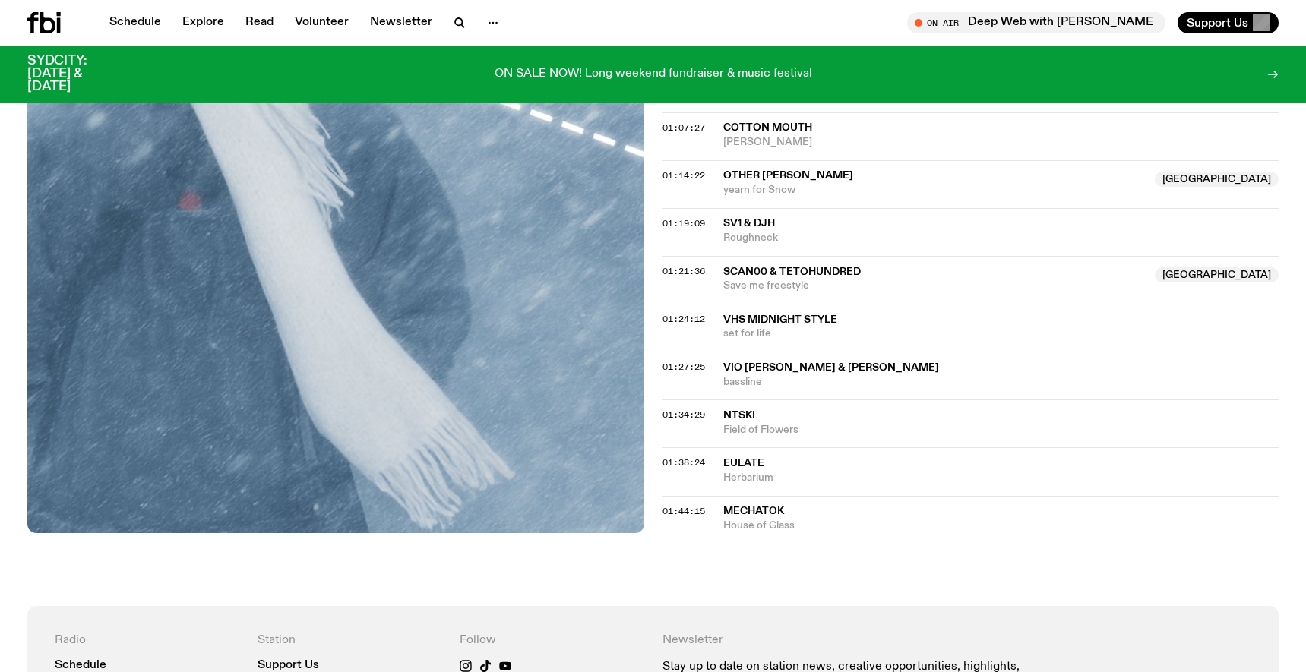
scroll to position [1161, 0]
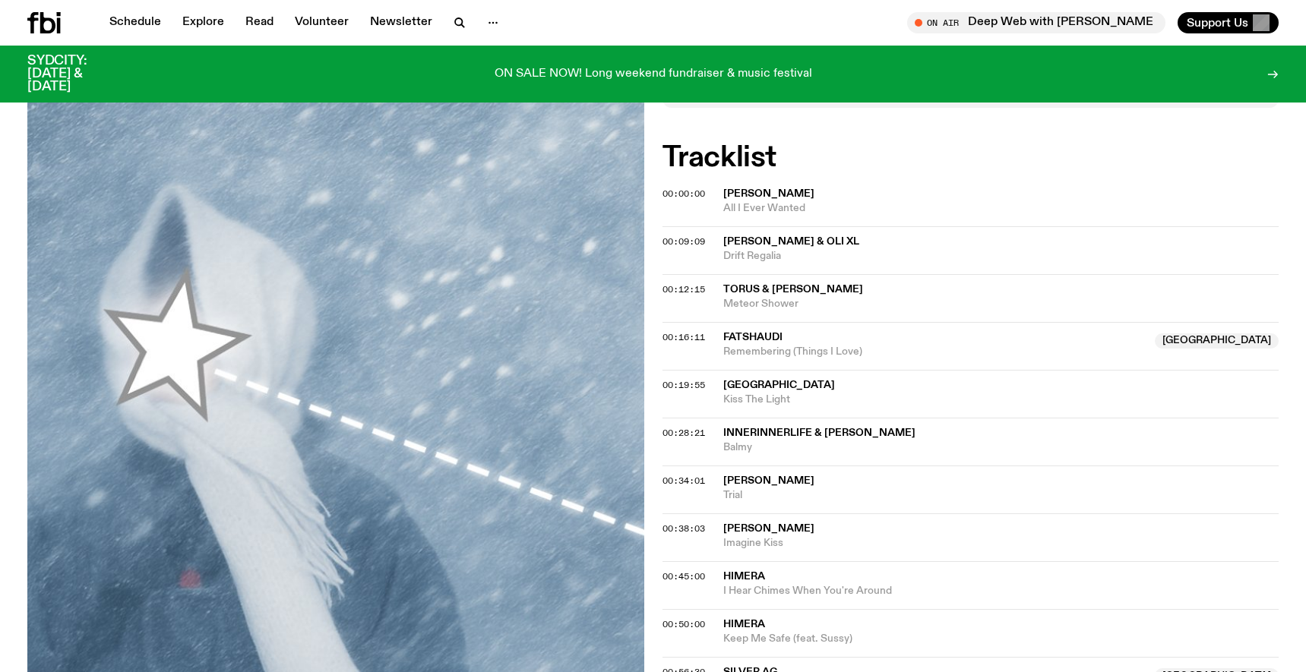
scroll to position [534, 0]
